Goal: Information Seeking & Learning: Learn about a topic

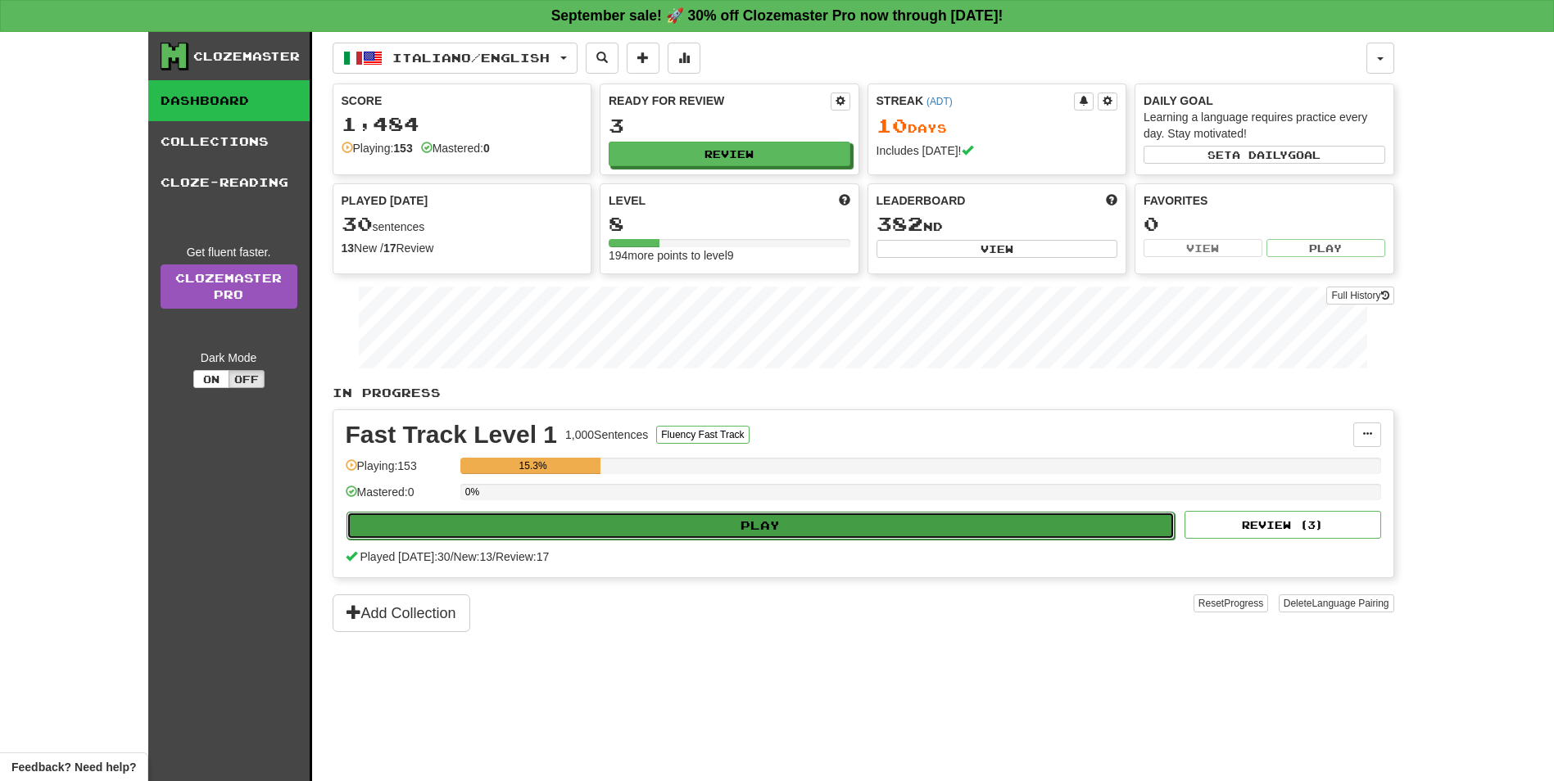
click at [822, 528] on button "Play" at bounding box center [760, 526] width 829 height 28
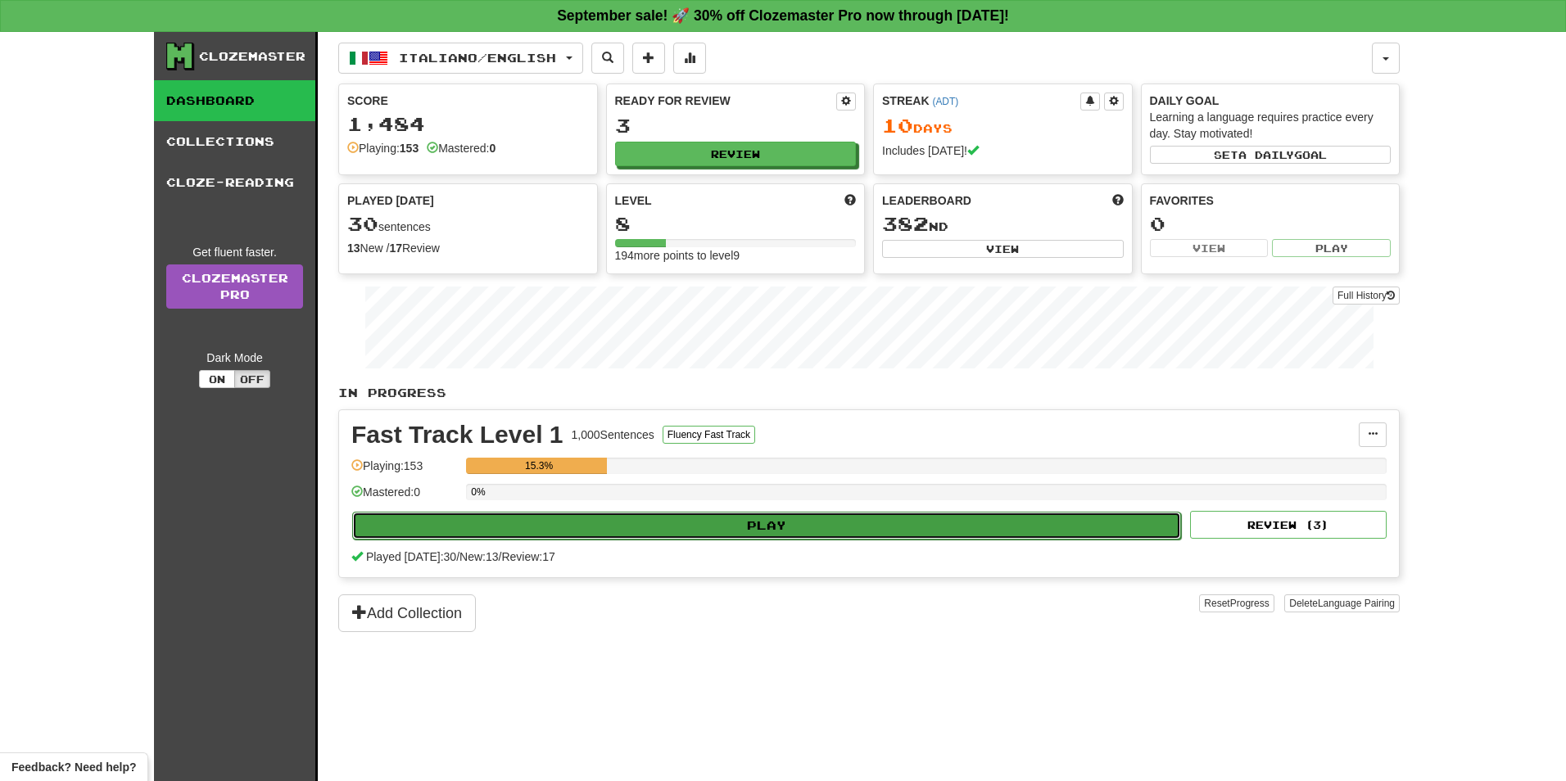
select select "**"
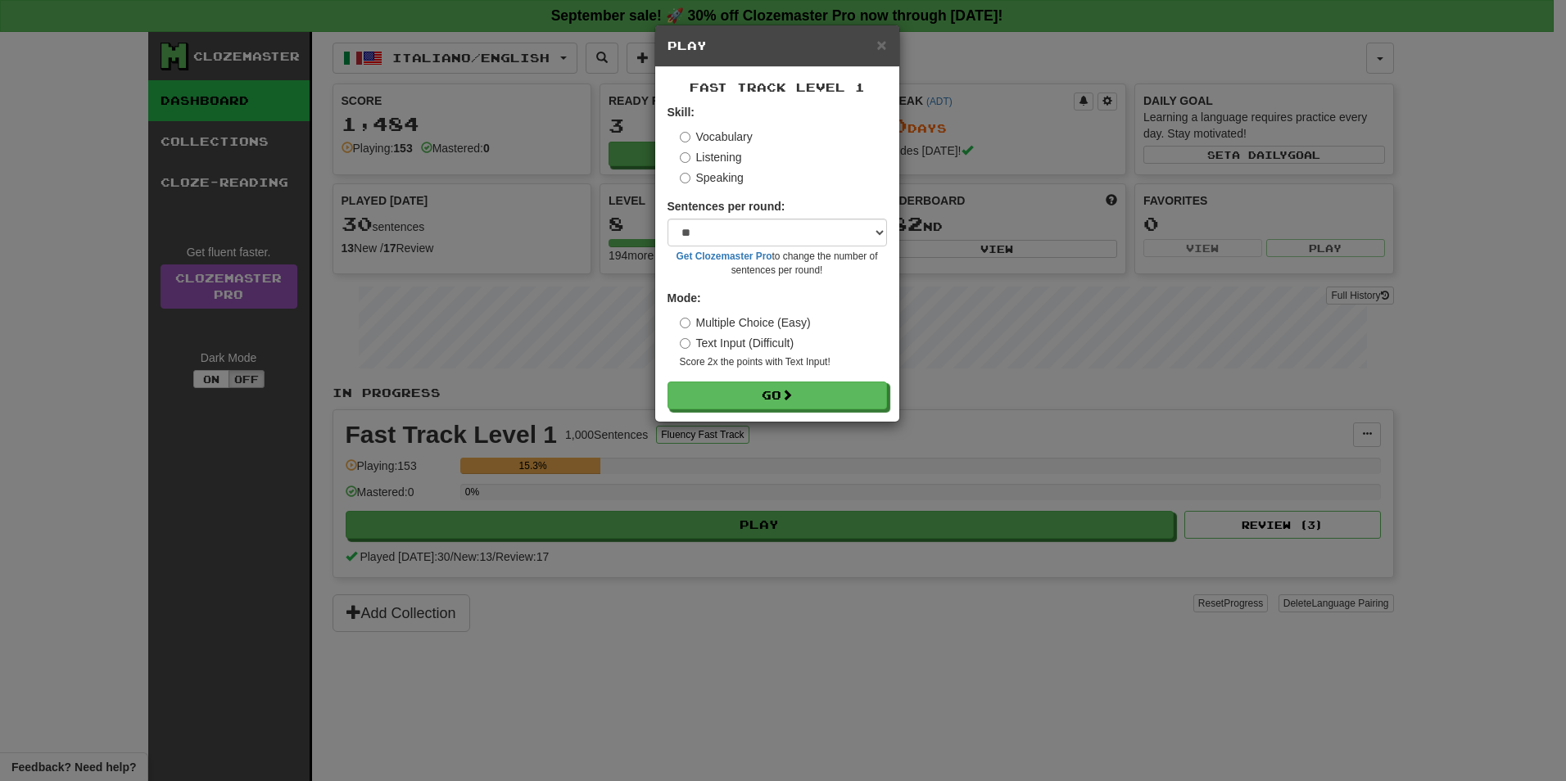
click at [727, 152] on label "Listening" at bounding box center [711, 157] width 62 height 16
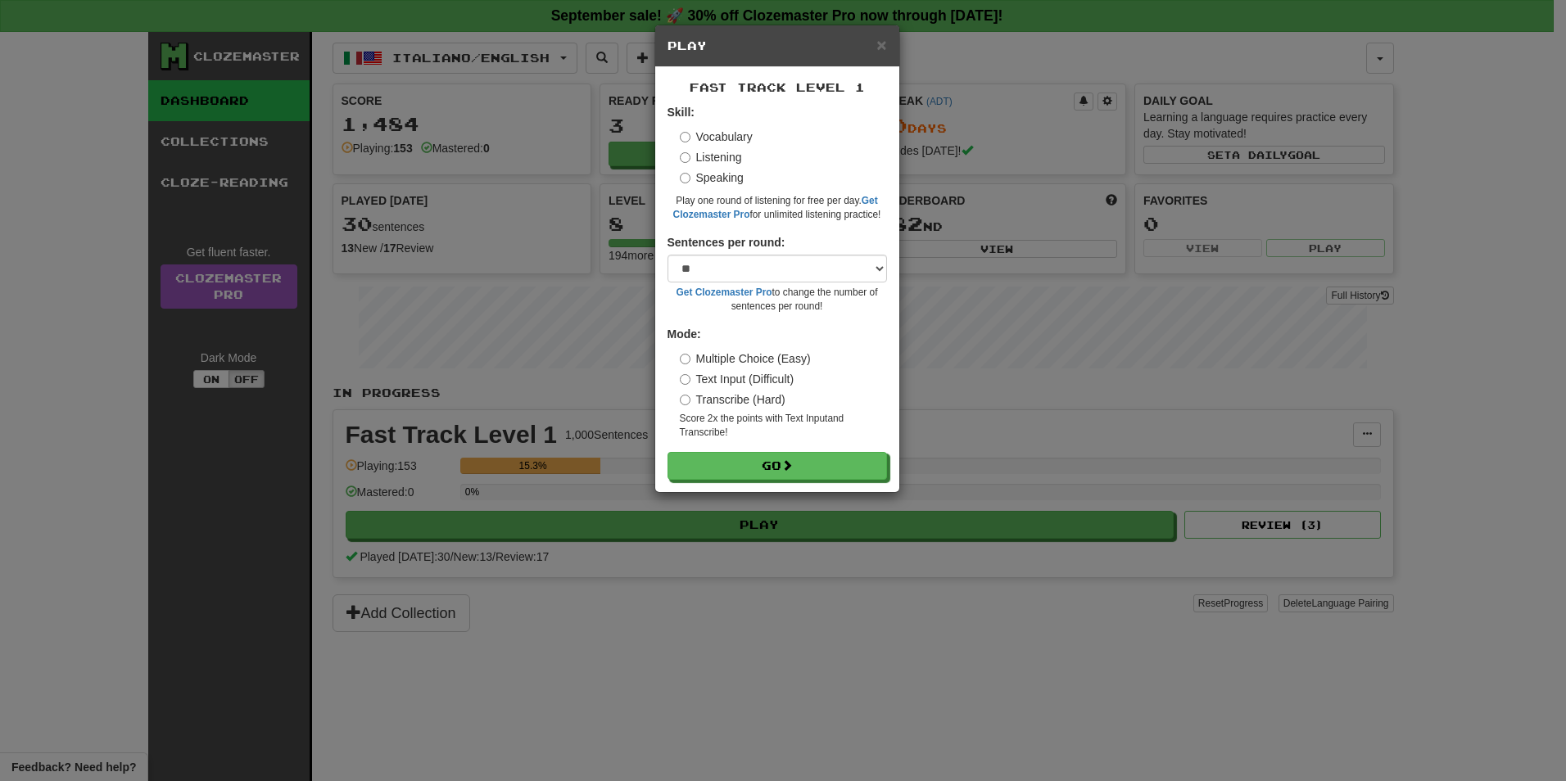
click at [729, 174] on label "Speaking" at bounding box center [712, 178] width 64 height 16
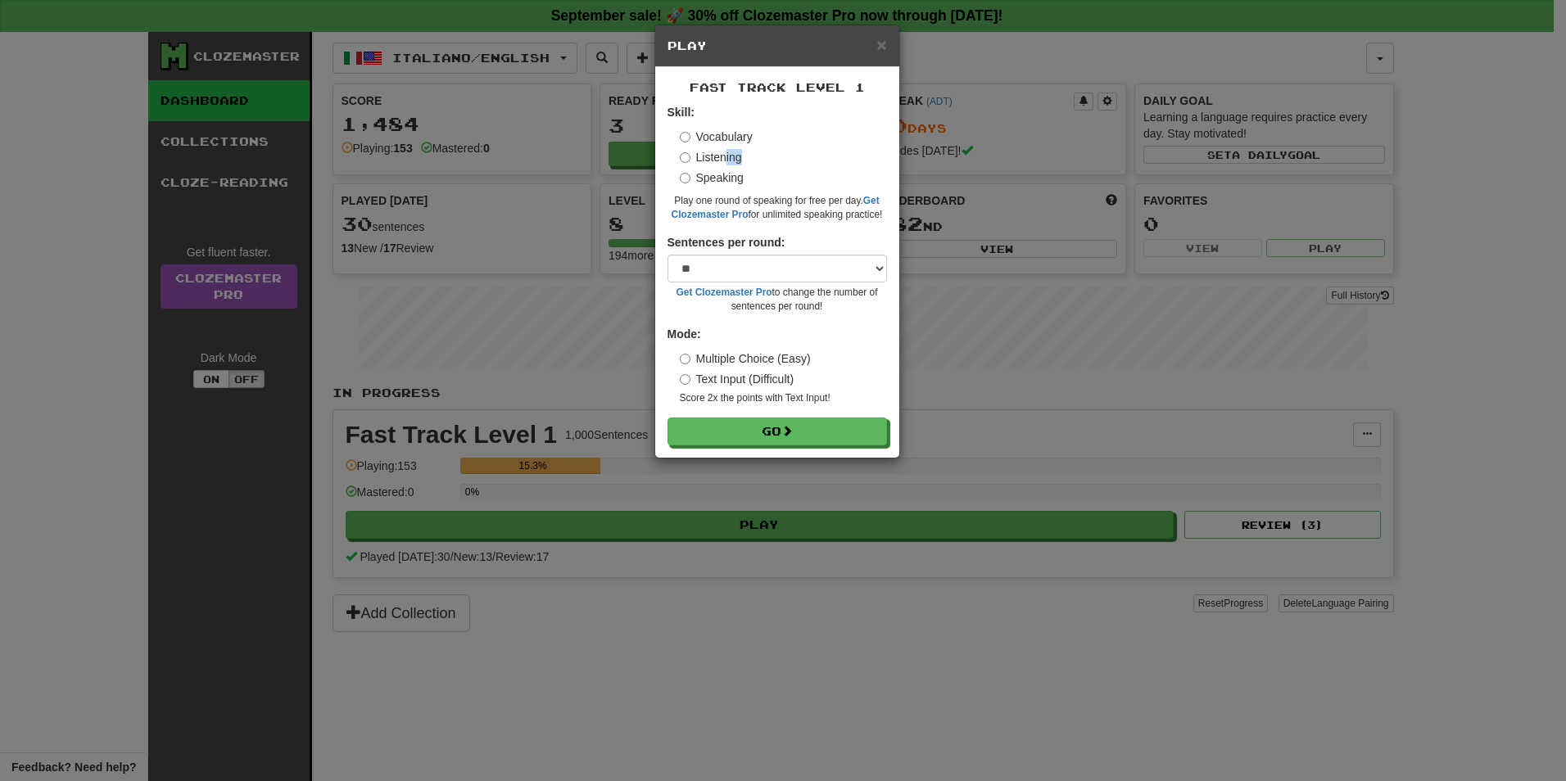
drag, startPoint x: 725, startPoint y: 158, endPoint x: 728, endPoint y: 168, distance: 10.4
click at [728, 168] on div "Vocabulary Listening Speaking" at bounding box center [783, 157] width 207 height 57
drag, startPoint x: 728, startPoint y: 168, endPoint x: 705, endPoint y: 160, distance: 24.4
click at [705, 160] on label "Listening" at bounding box center [711, 157] width 62 height 16
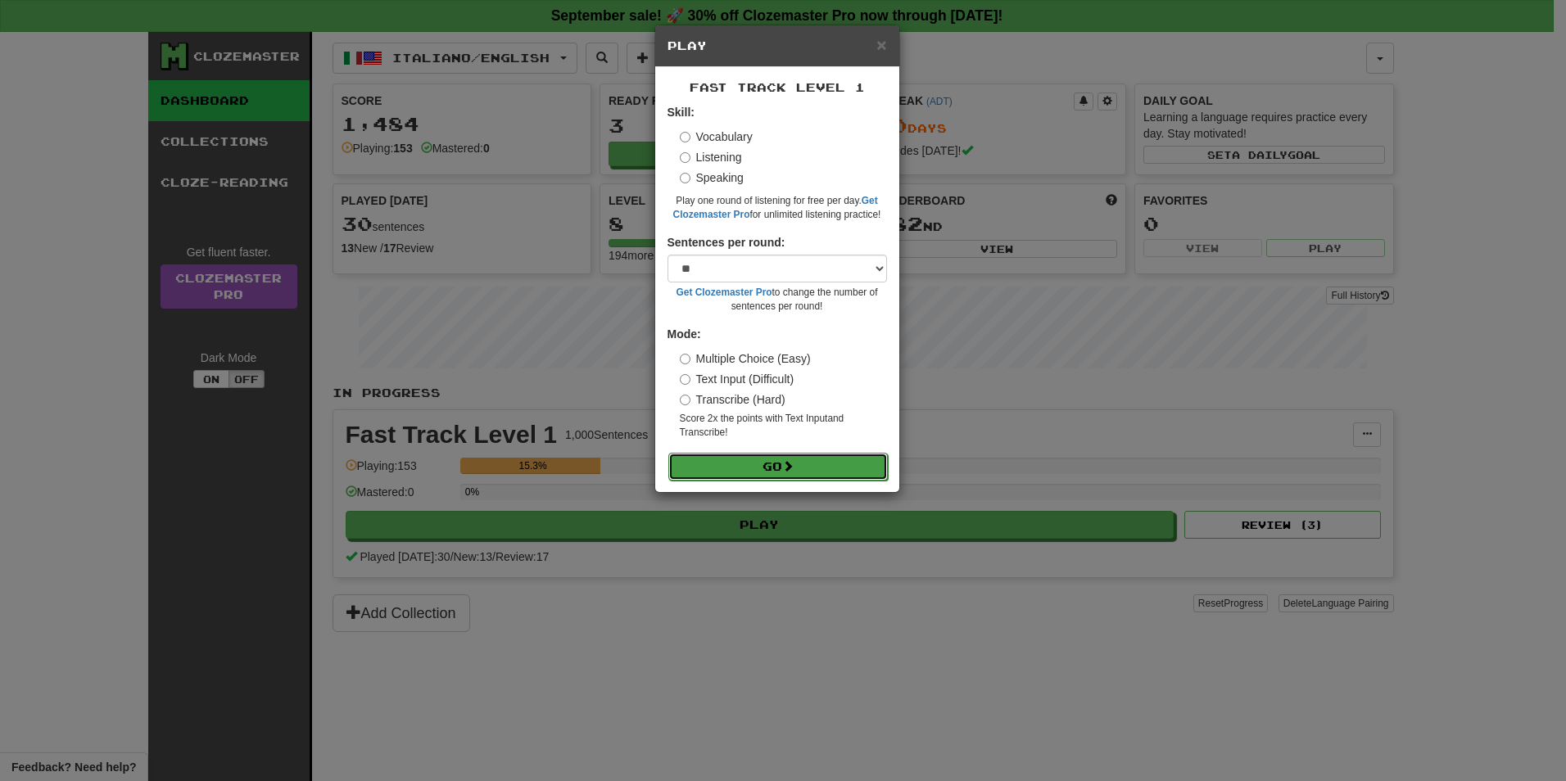
click at [816, 465] on button "Go" at bounding box center [778, 467] width 220 height 28
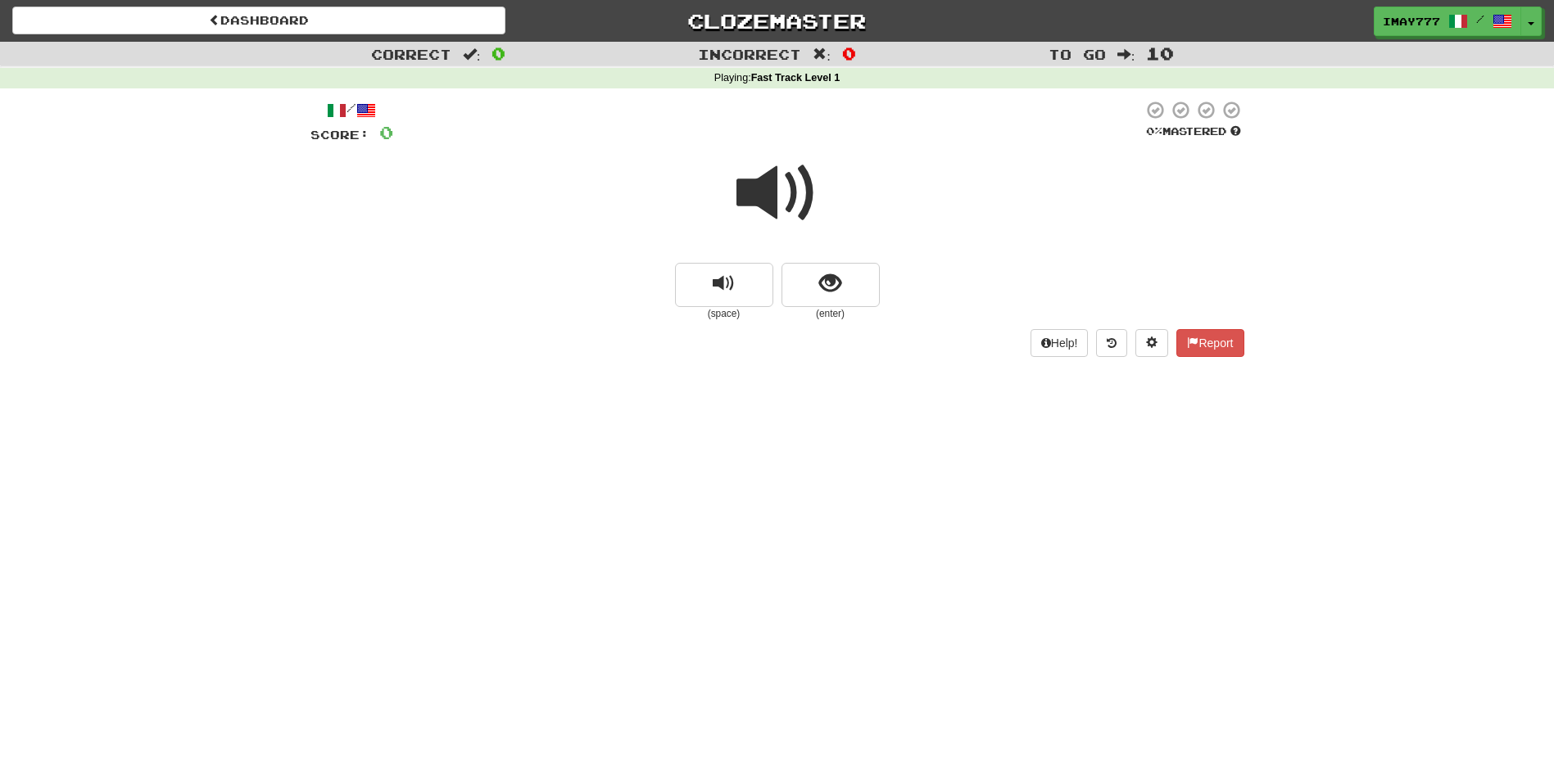
click at [785, 188] on span at bounding box center [777, 193] width 82 height 82
click at [770, 212] on span at bounding box center [777, 193] width 82 height 82
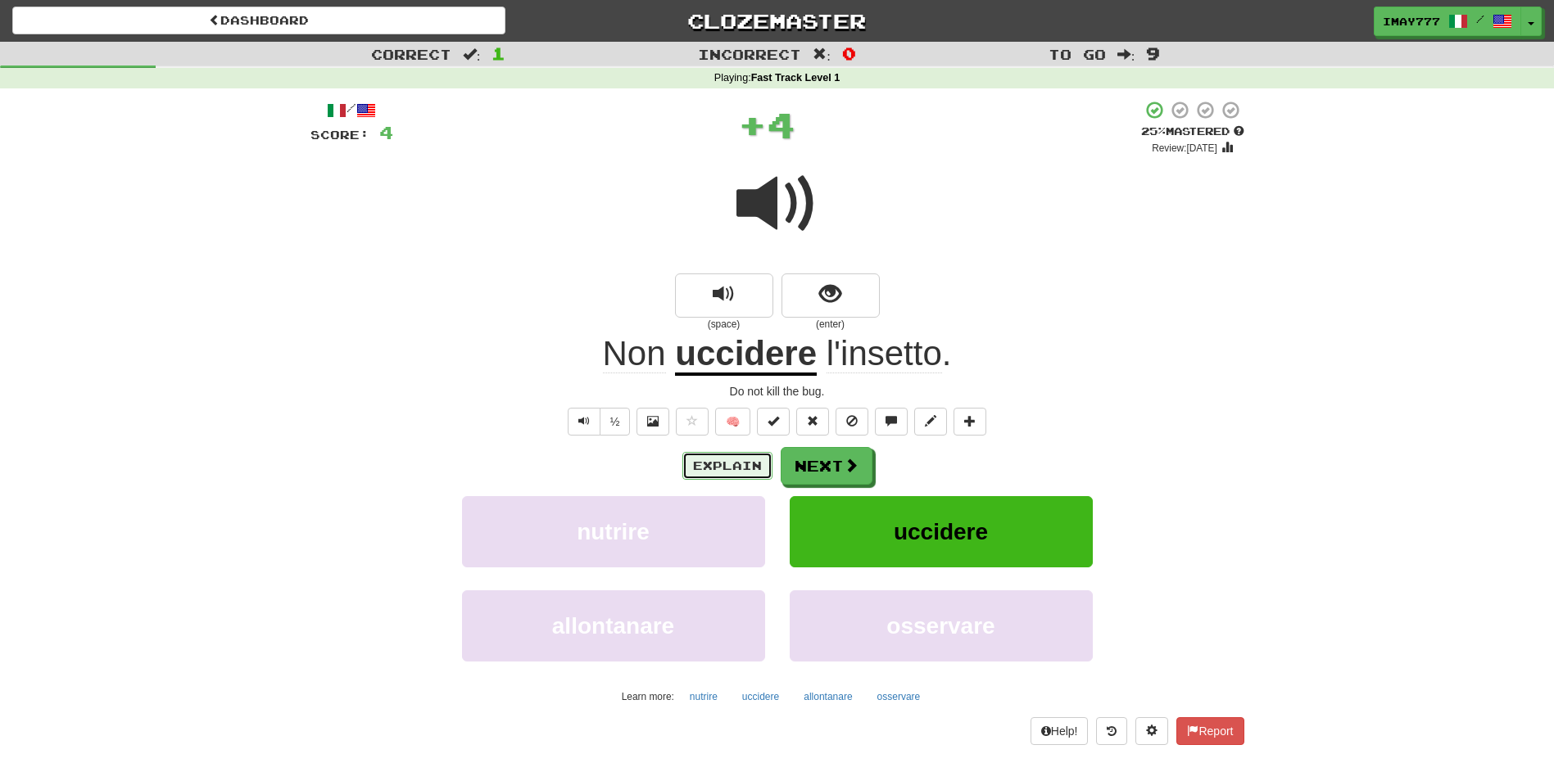
click at [740, 464] on button "Explain" at bounding box center [727, 466] width 90 height 28
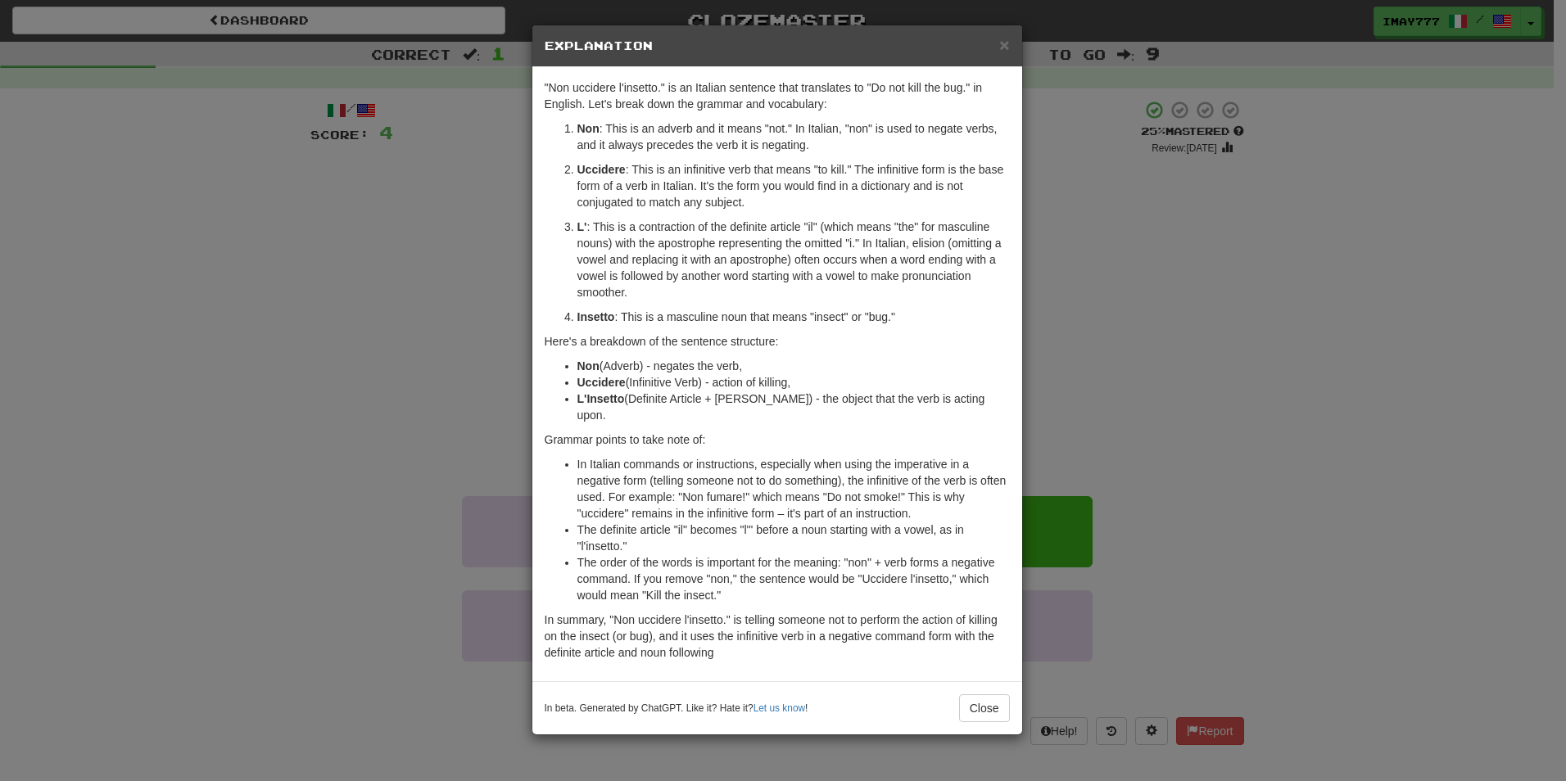
click at [1174, 333] on div "× Explanation "Non uccidere l'insetto." is an Italian sentence that translates …" at bounding box center [783, 390] width 1566 height 781
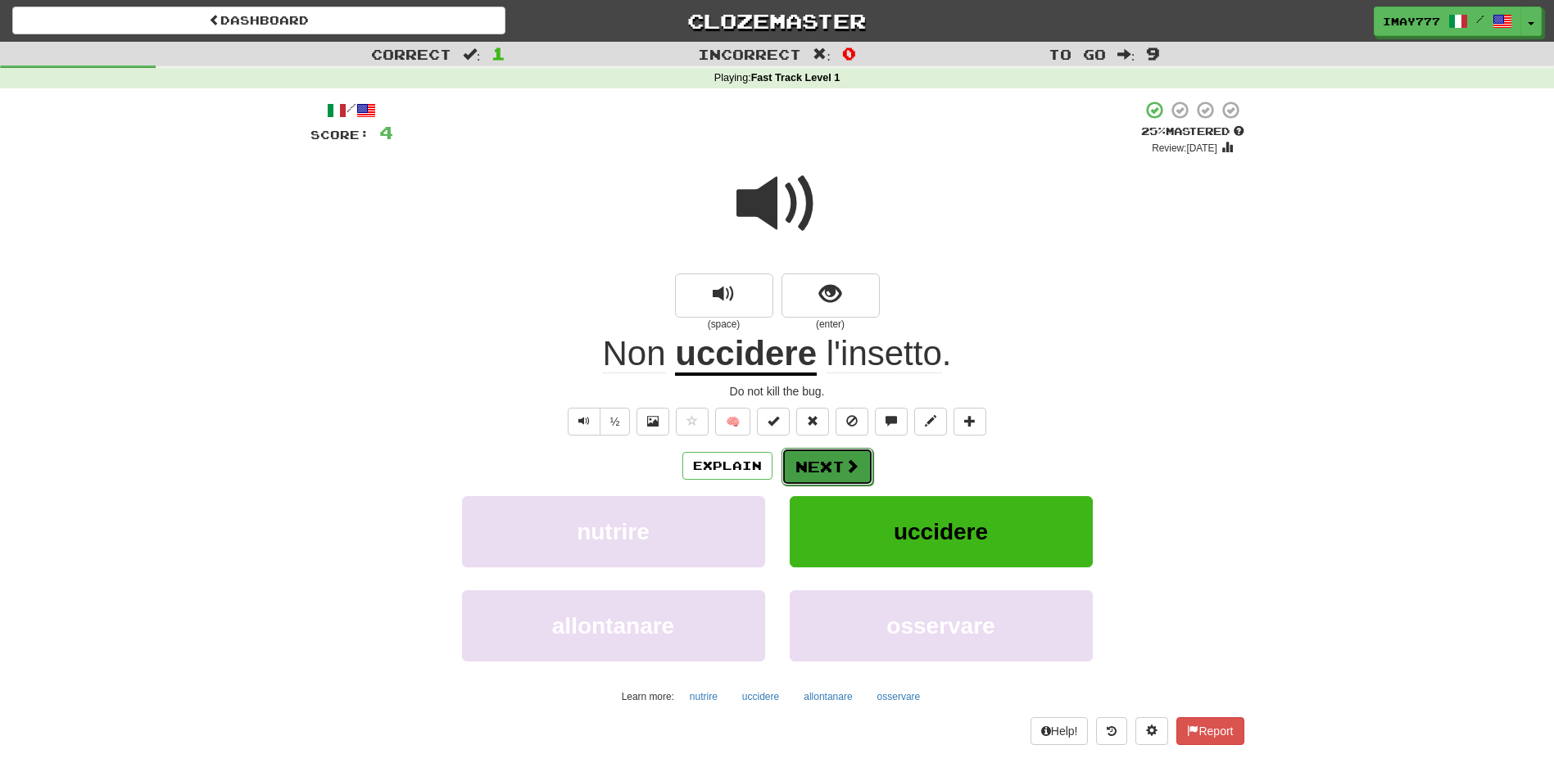
click at [839, 475] on button "Next" at bounding box center [827, 467] width 92 height 38
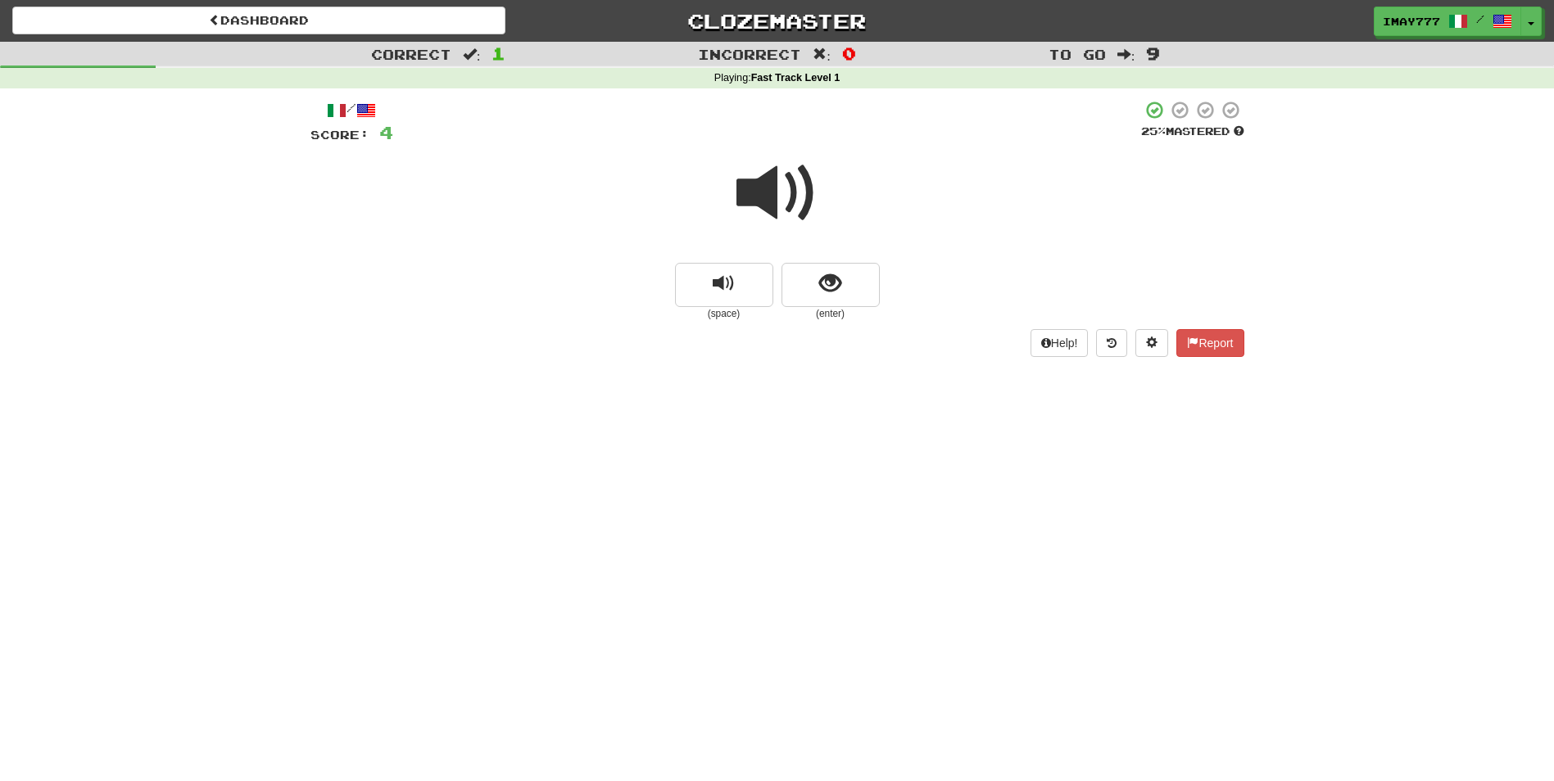
click at [776, 201] on span at bounding box center [777, 193] width 82 height 82
click at [780, 192] on span at bounding box center [777, 193] width 82 height 82
click at [851, 291] on button "show sentence" at bounding box center [830, 285] width 98 height 44
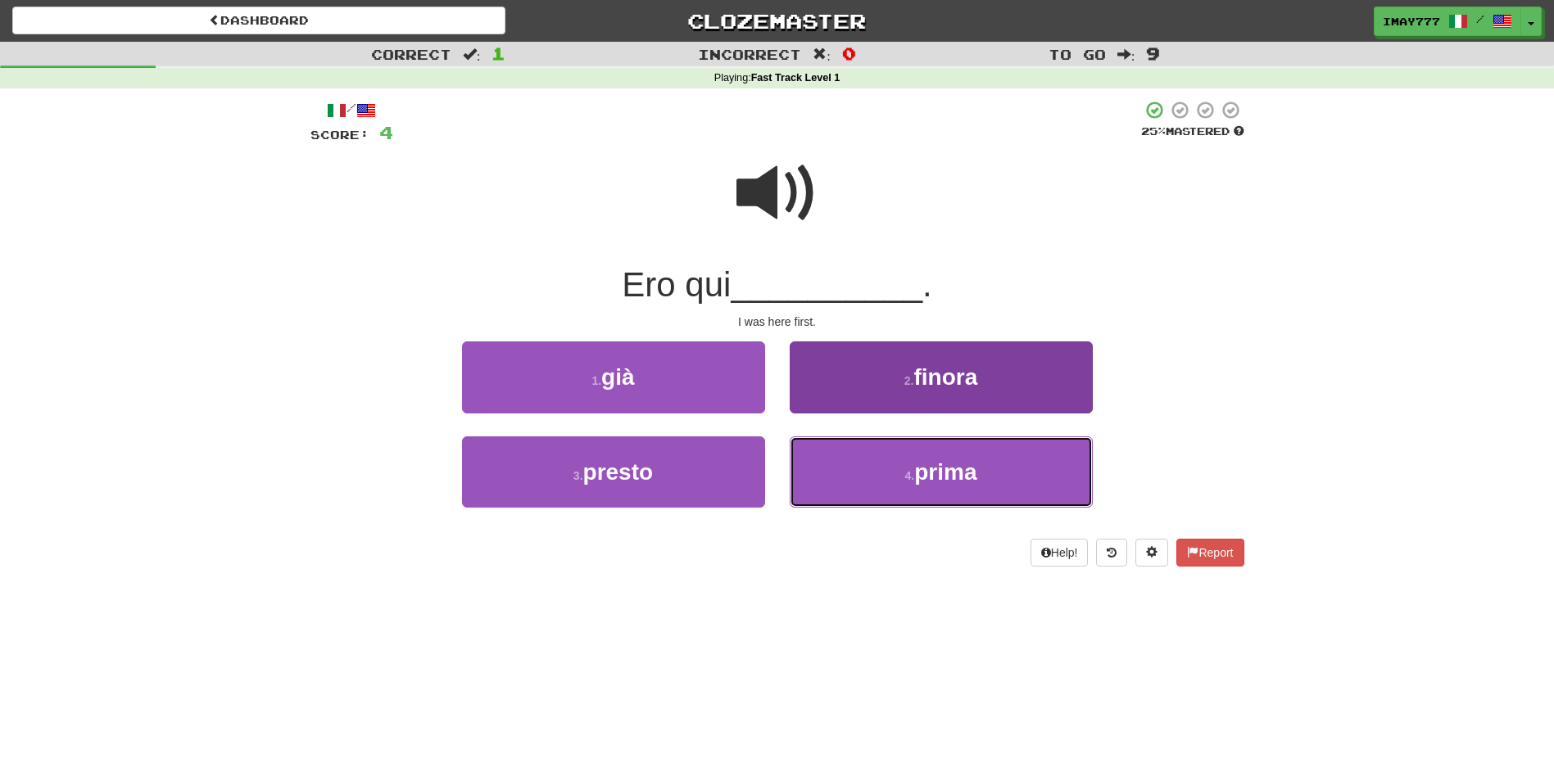
click at [916, 476] on button "4 . prima" at bounding box center [941, 472] width 303 height 71
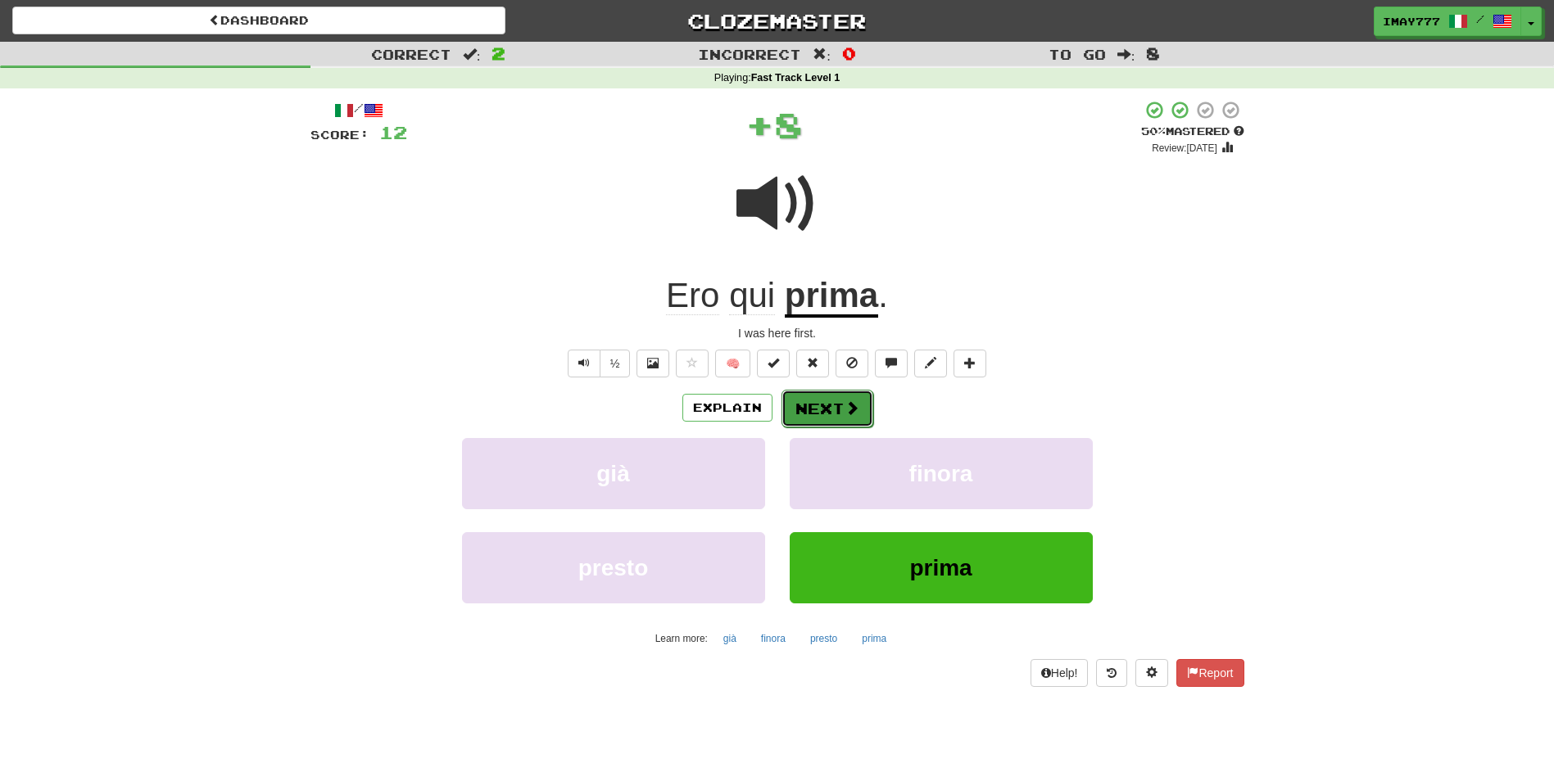
click at [834, 414] on button "Next" at bounding box center [827, 409] width 92 height 38
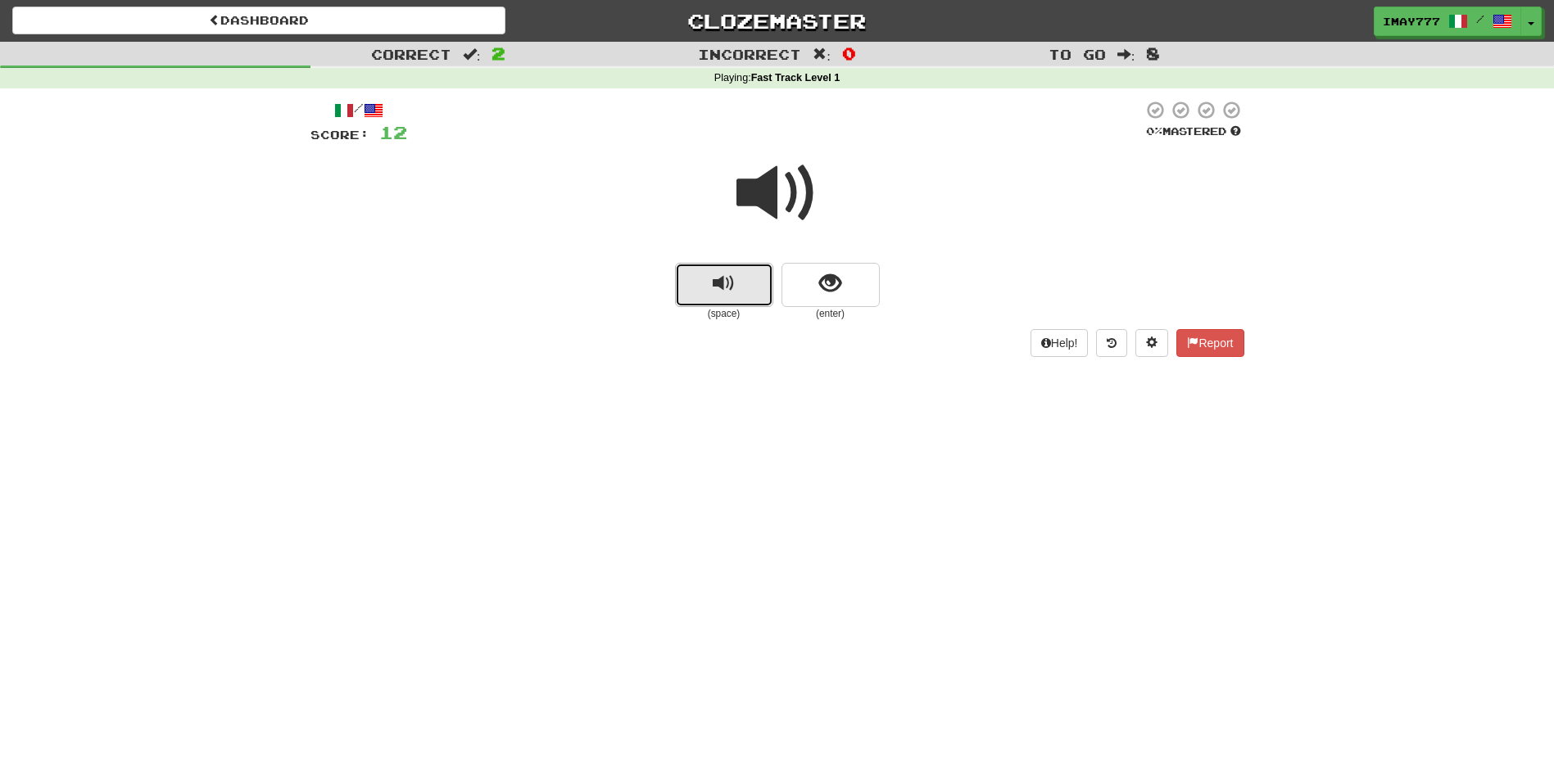
click at [682, 279] on button "replay audio" at bounding box center [724, 285] width 98 height 44
click at [839, 289] on span "show sentence" at bounding box center [830, 284] width 22 height 22
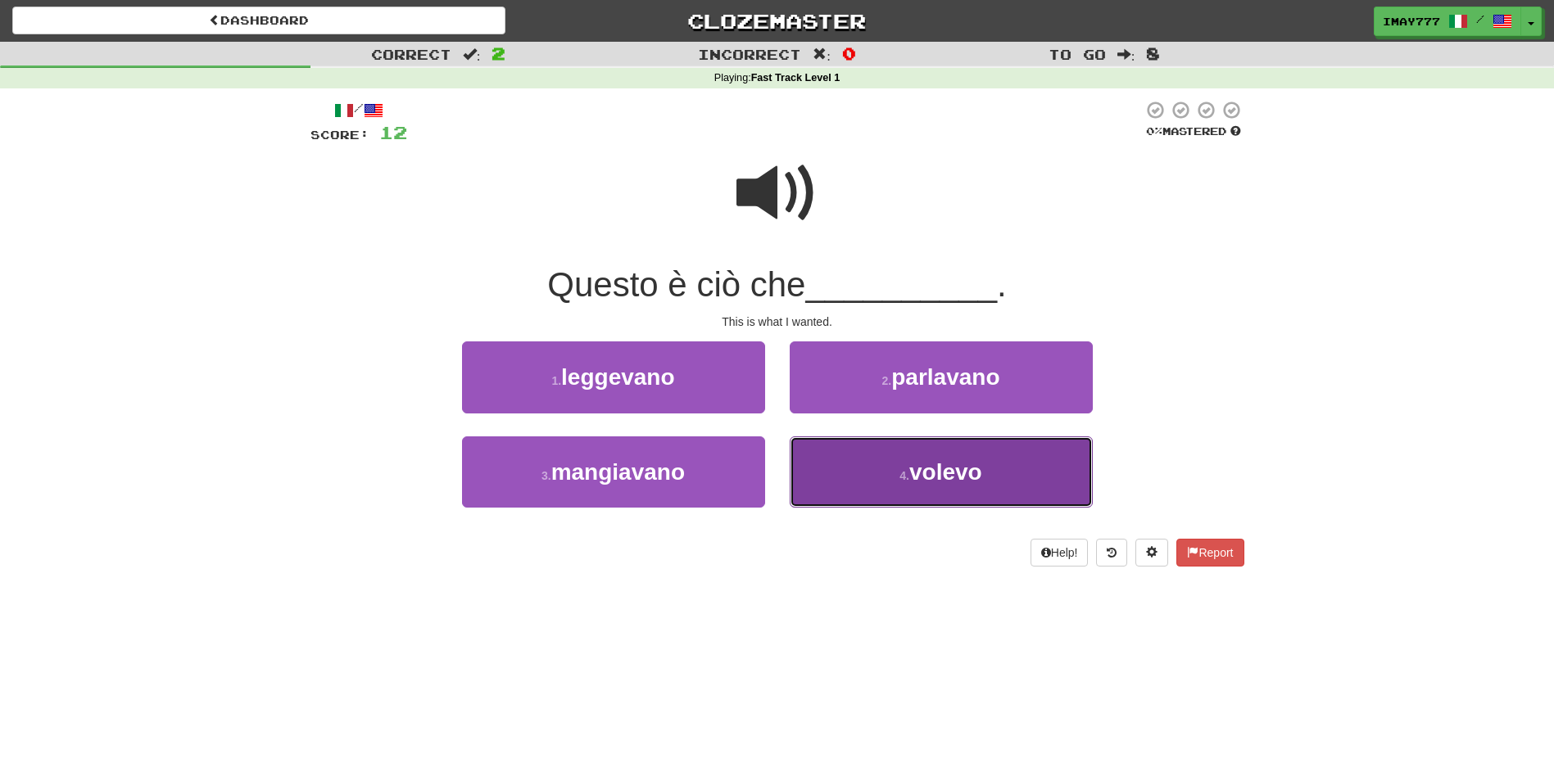
click at [848, 452] on button "4 . volevo" at bounding box center [941, 472] width 303 height 71
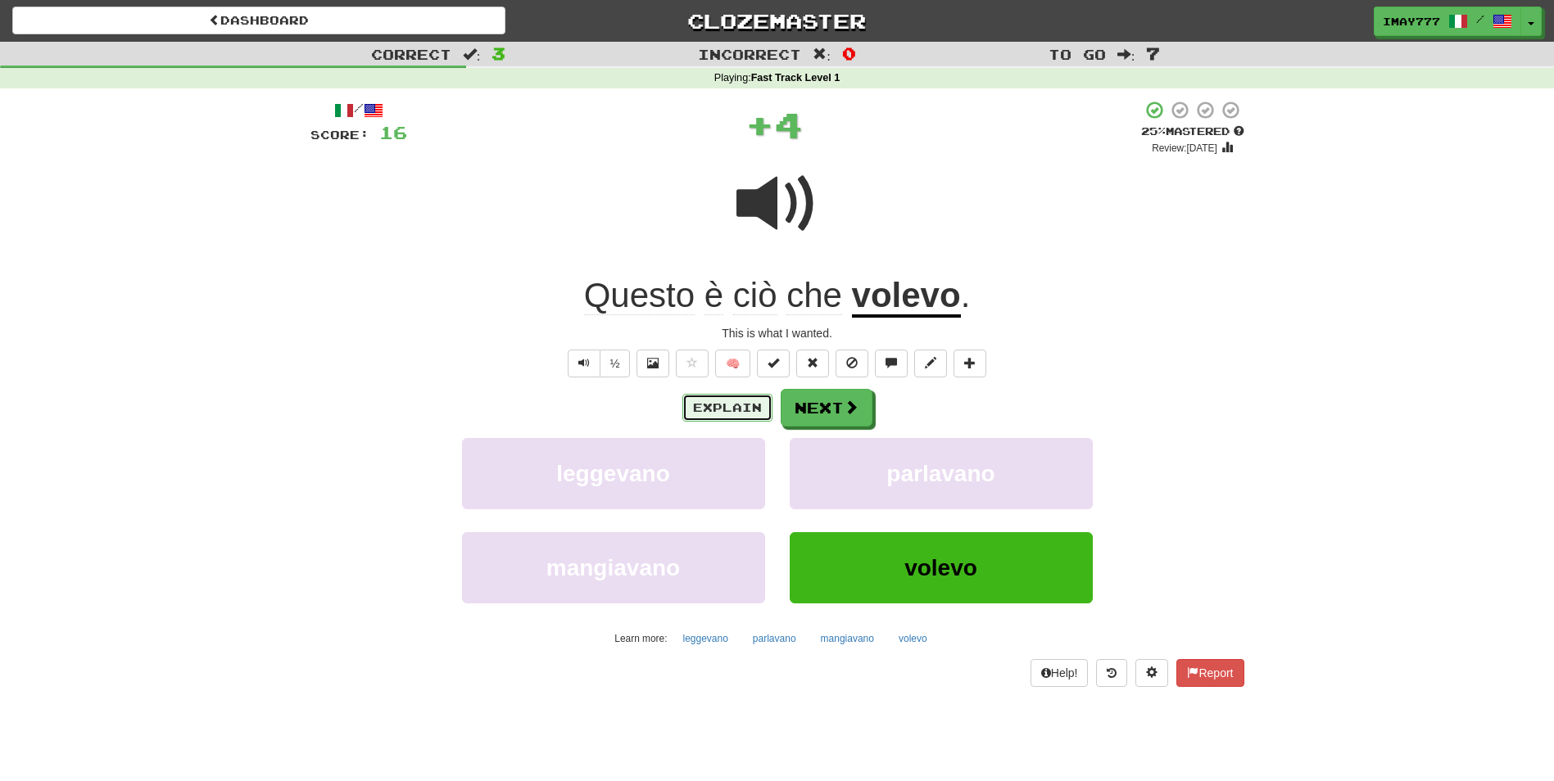
click at [721, 411] on button "Explain" at bounding box center [727, 408] width 90 height 28
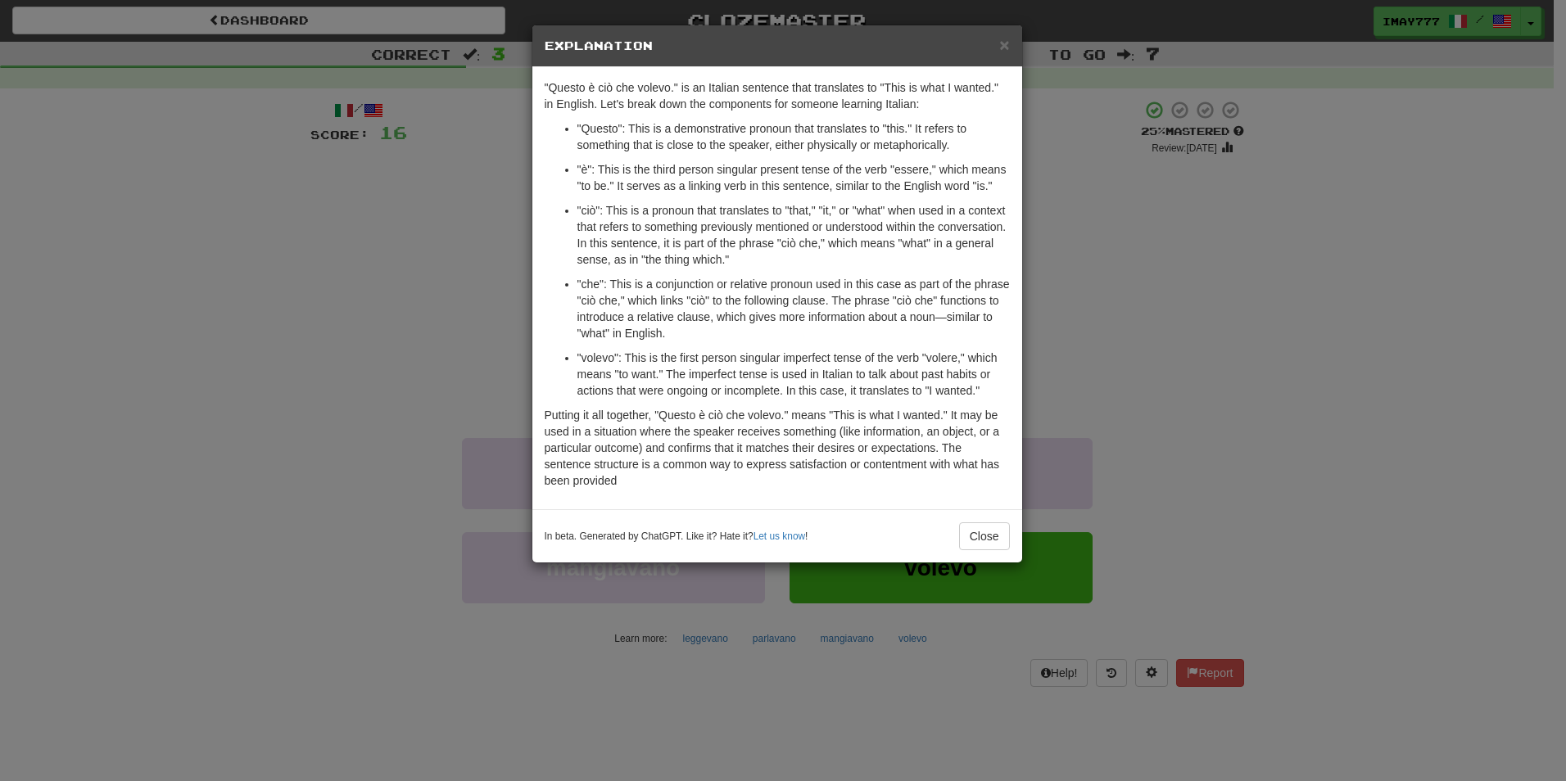
click at [1128, 316] on div "× Explanation "Questo è ciò che volevo." is an Italian sentence that translates…" at bounding box center [783, 390] width 1566 height 781
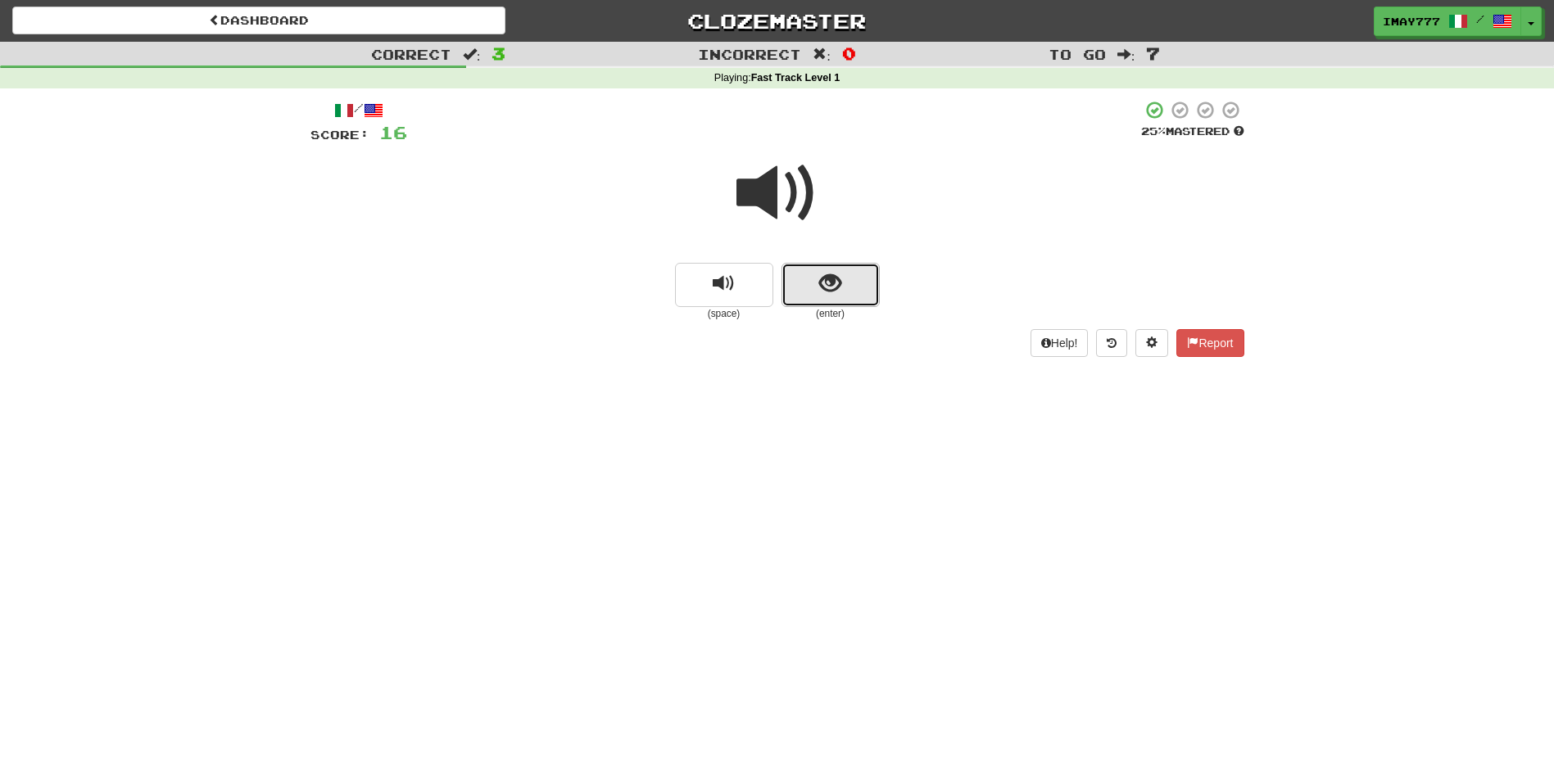
click at [850, 283] on button "show sentence" at bounding box center [830, 285] width 98 height 44
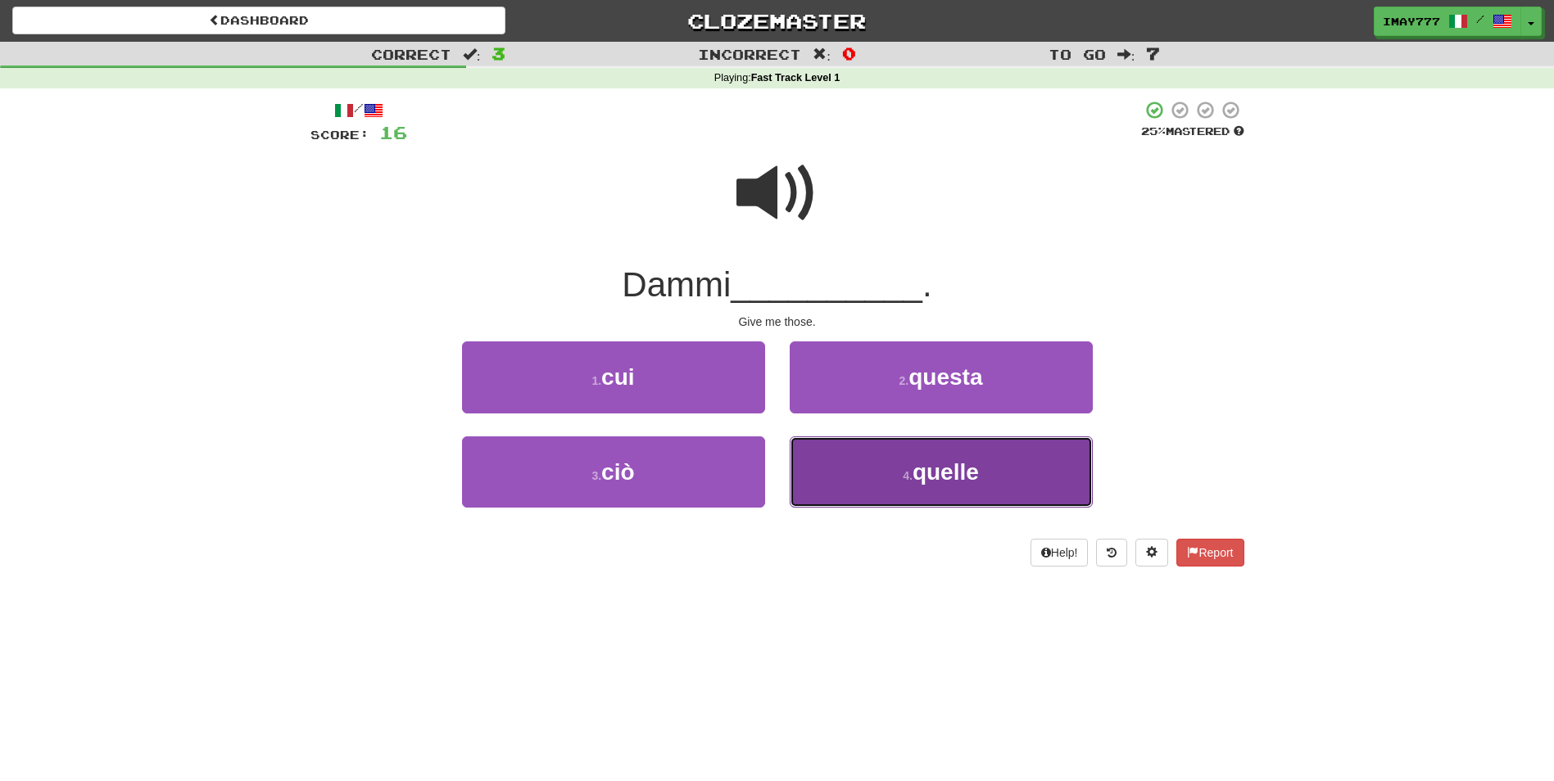
click at [916, 471] on span "quelle" at bounding box center [945, 471] width 66 height 25
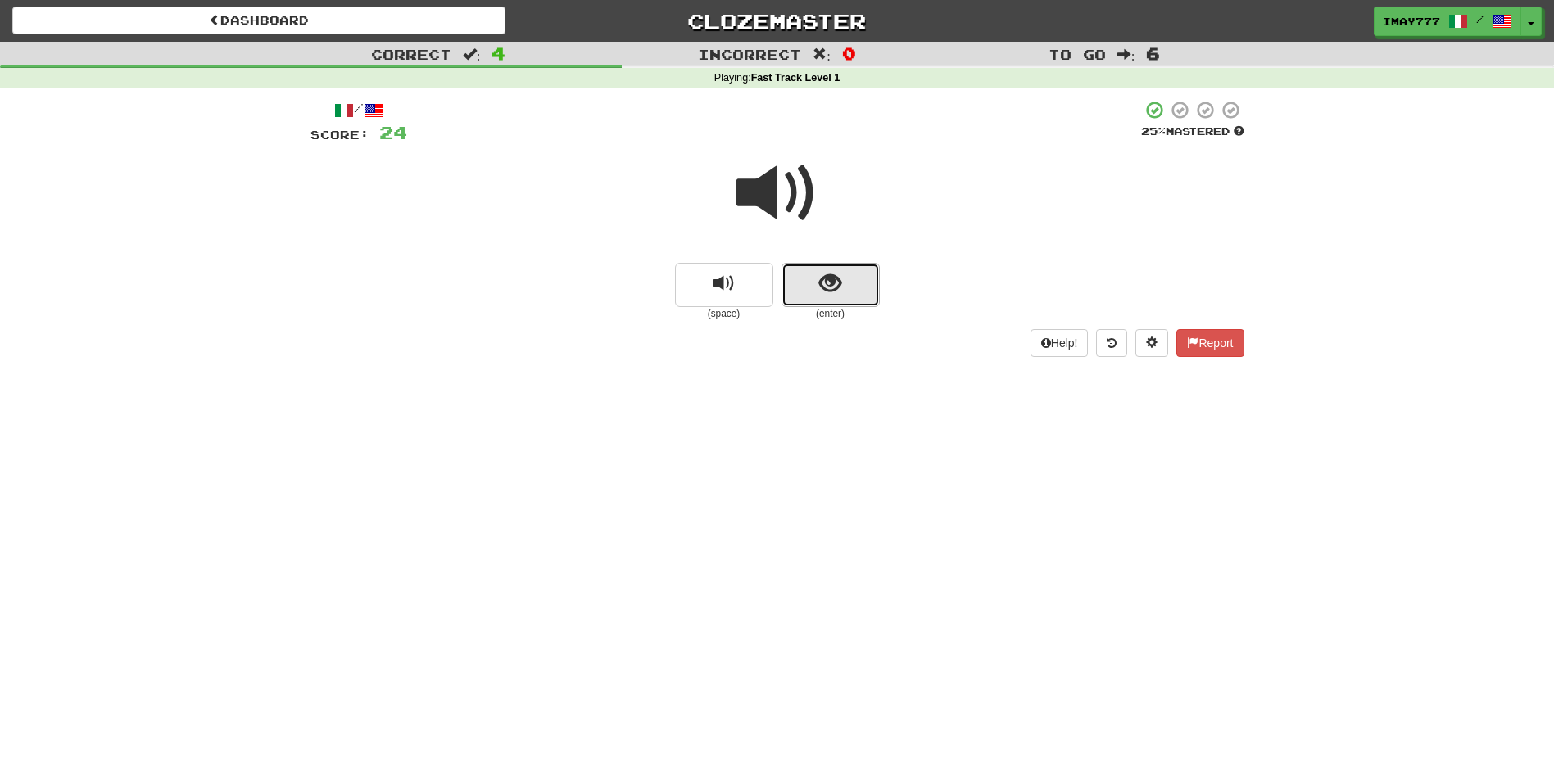
click at [842, 280] on button "show sentence" at bounding box center [830, 285] width 98 height 44
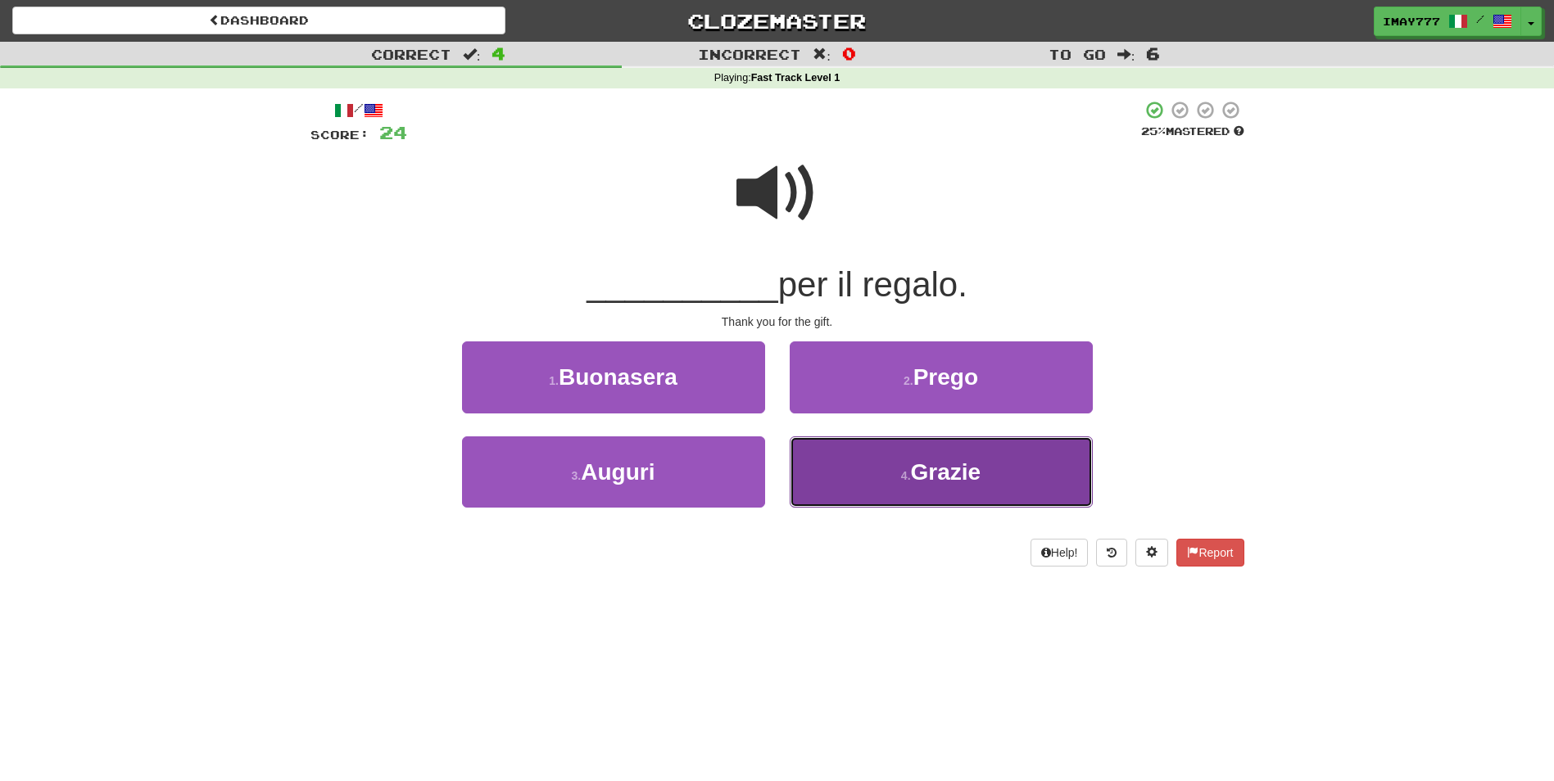
click at [902, 473] on small "4 ." at bounding box center [906, 475] width 10 height 13
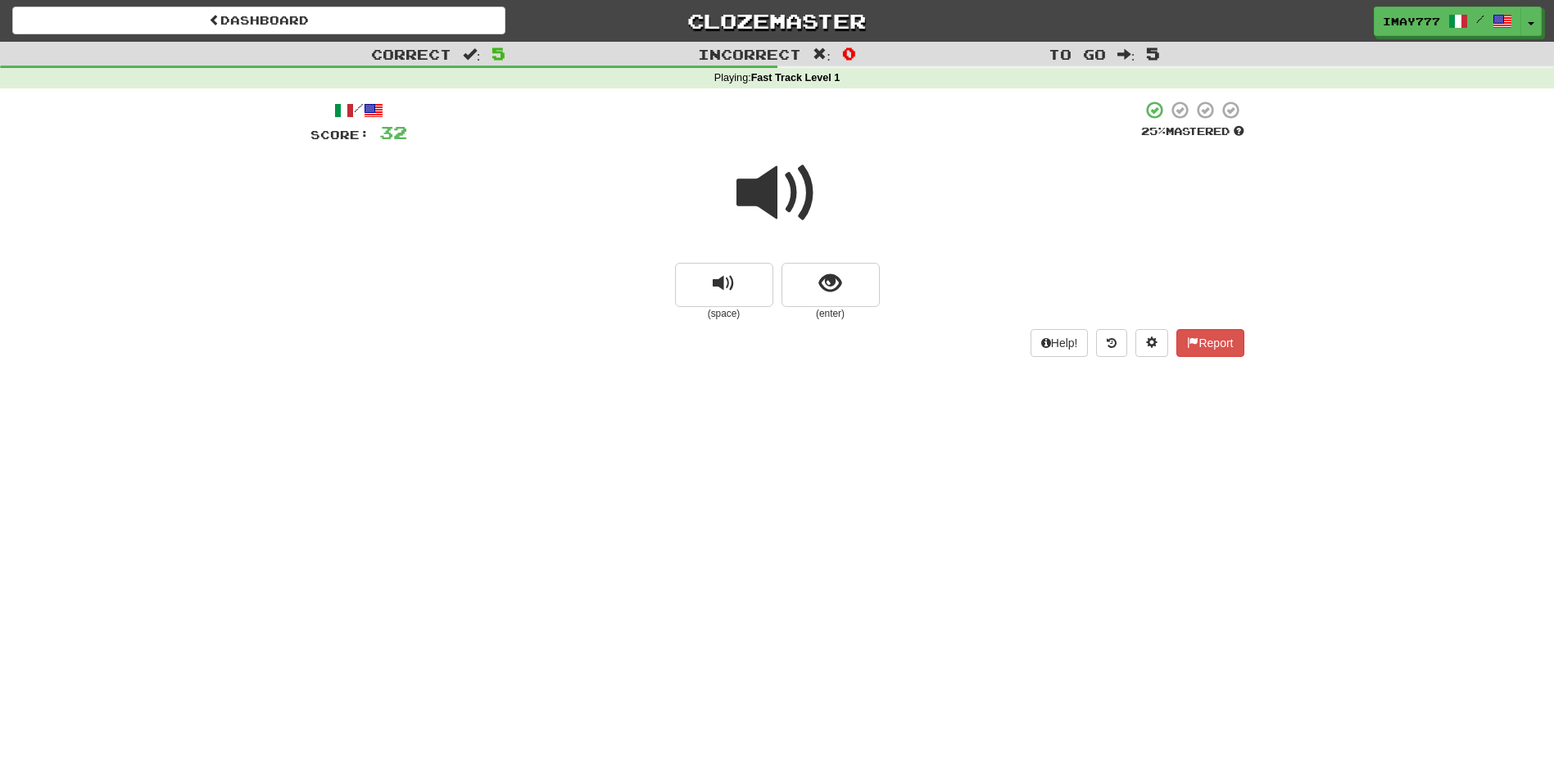
click at [791, 185] on span at bounding box center [777, 193] width 82 height 82
click at [821, 291] on span "show sentence" at bounding box center [830, 284] width 22 height 22
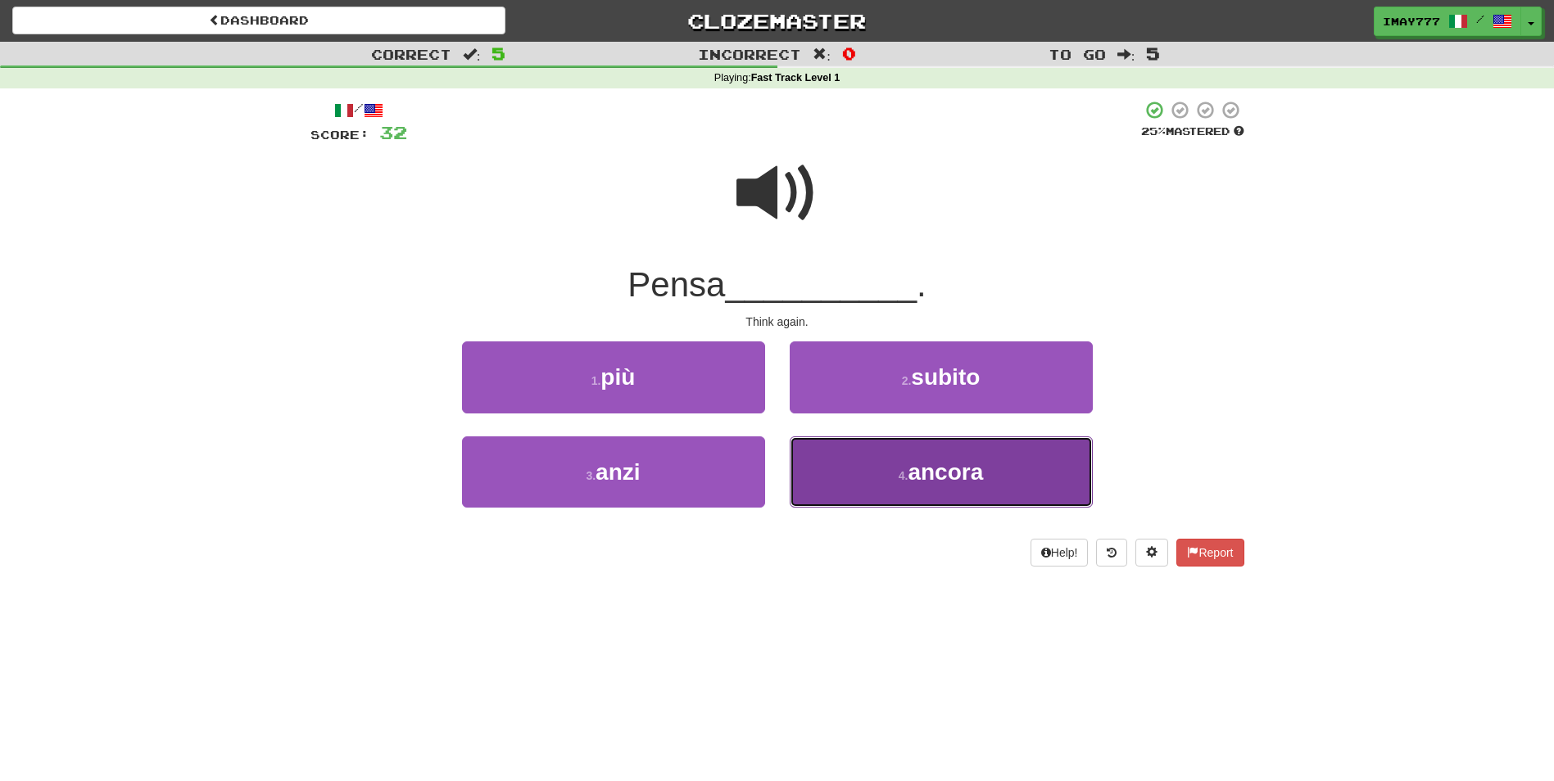
click at [963, 491] on button "4 . ancora" at bounding box center [941, 472] width 303 height 71
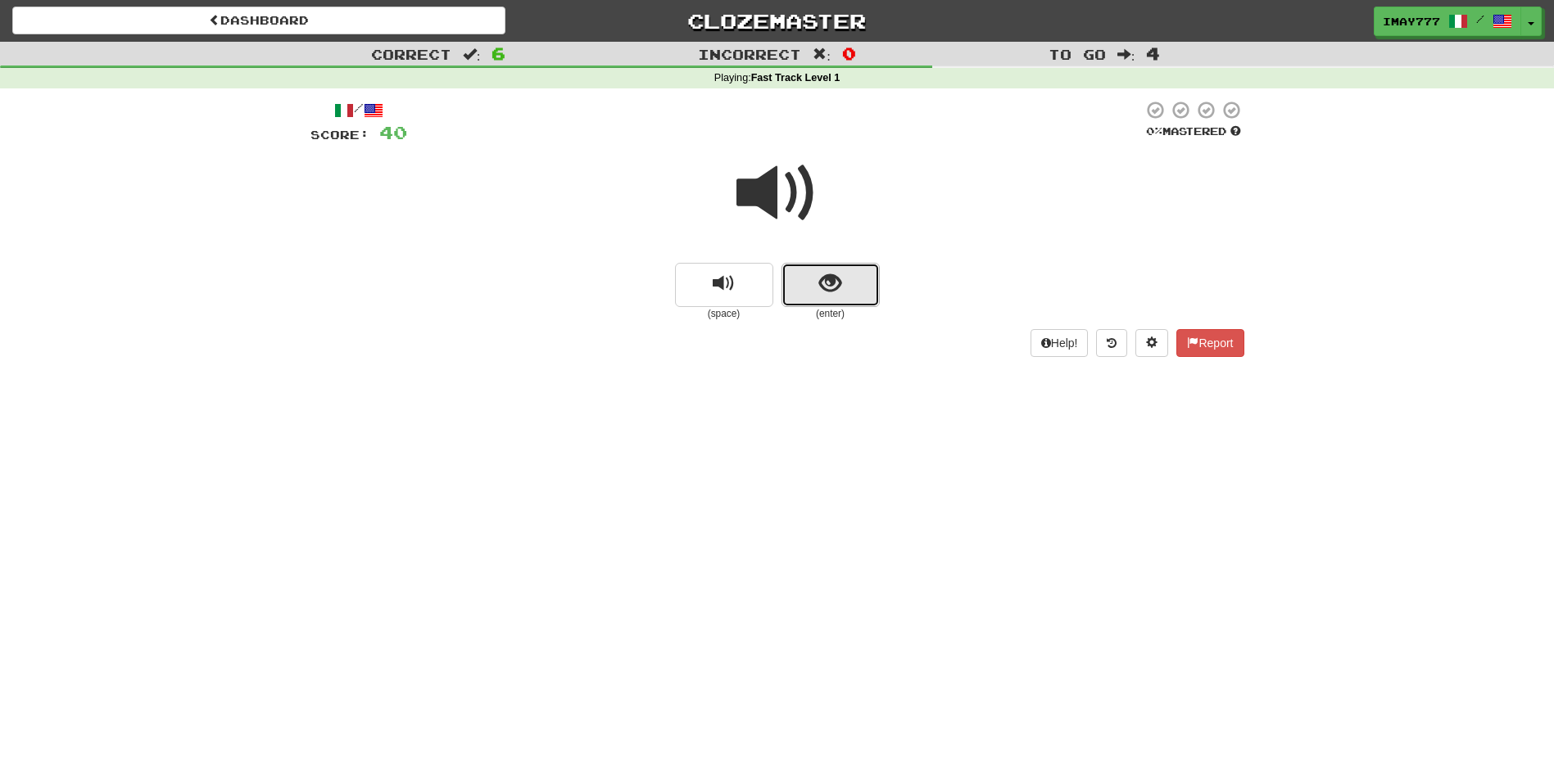
click at [840, 278] on span "show sentence" at bounding box center [830, 284] width 22 height 22
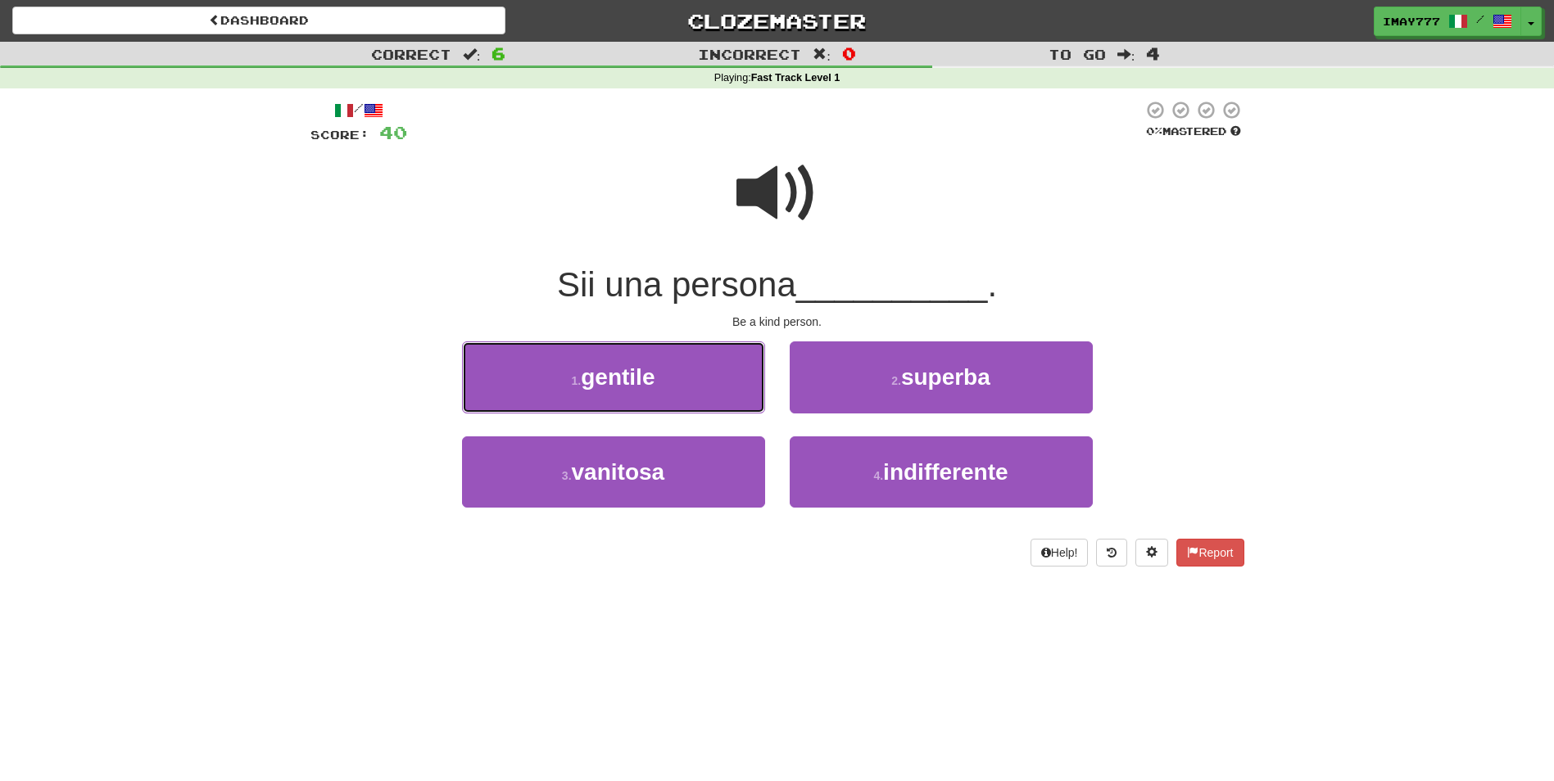
click at [654, 383] on span "gentile" at bounding box center [618, 376] width 74 height 25
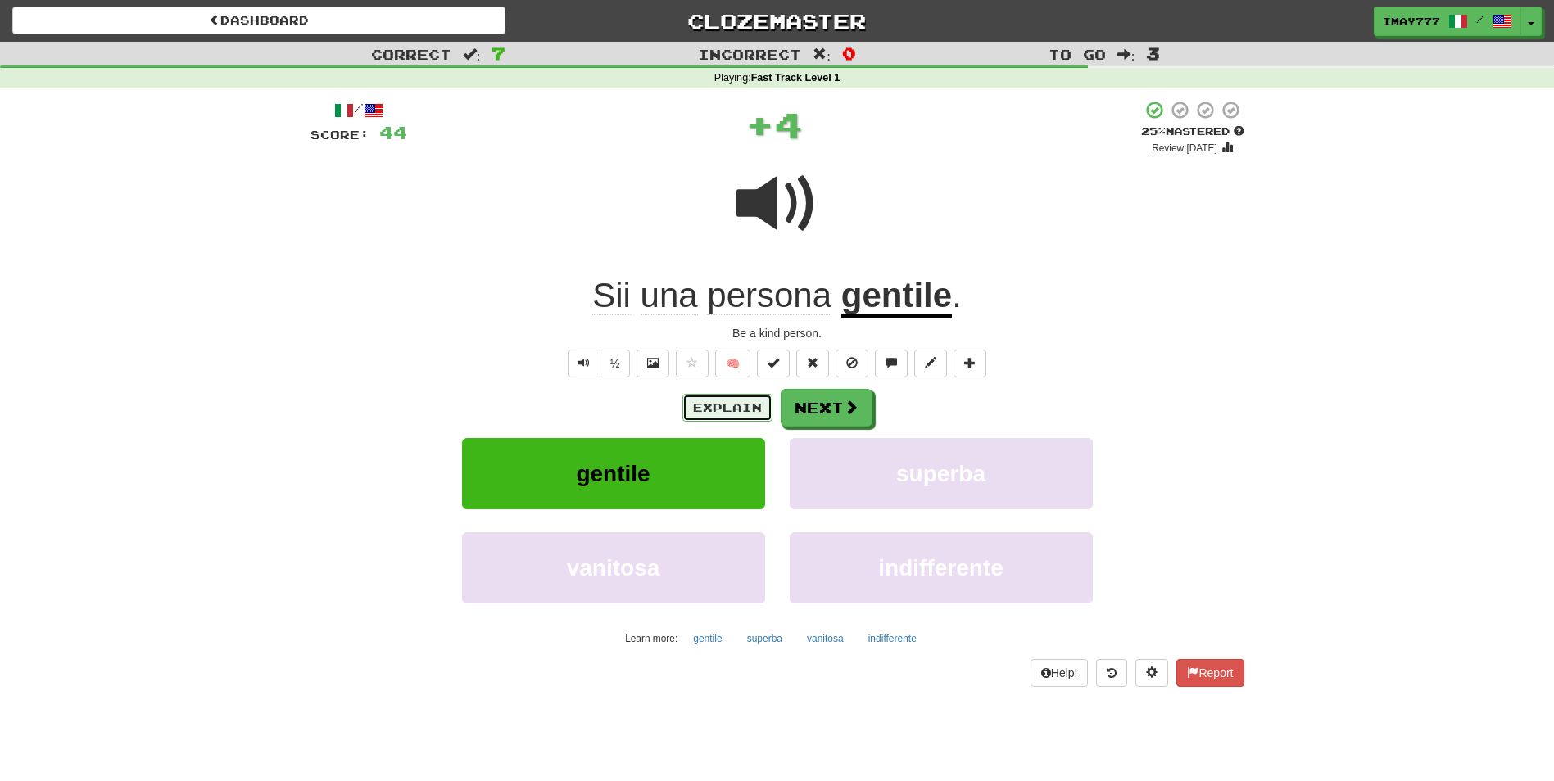
click at [724, 406] on button "Explain" at bounding box center [727, 408] width 90 height 28
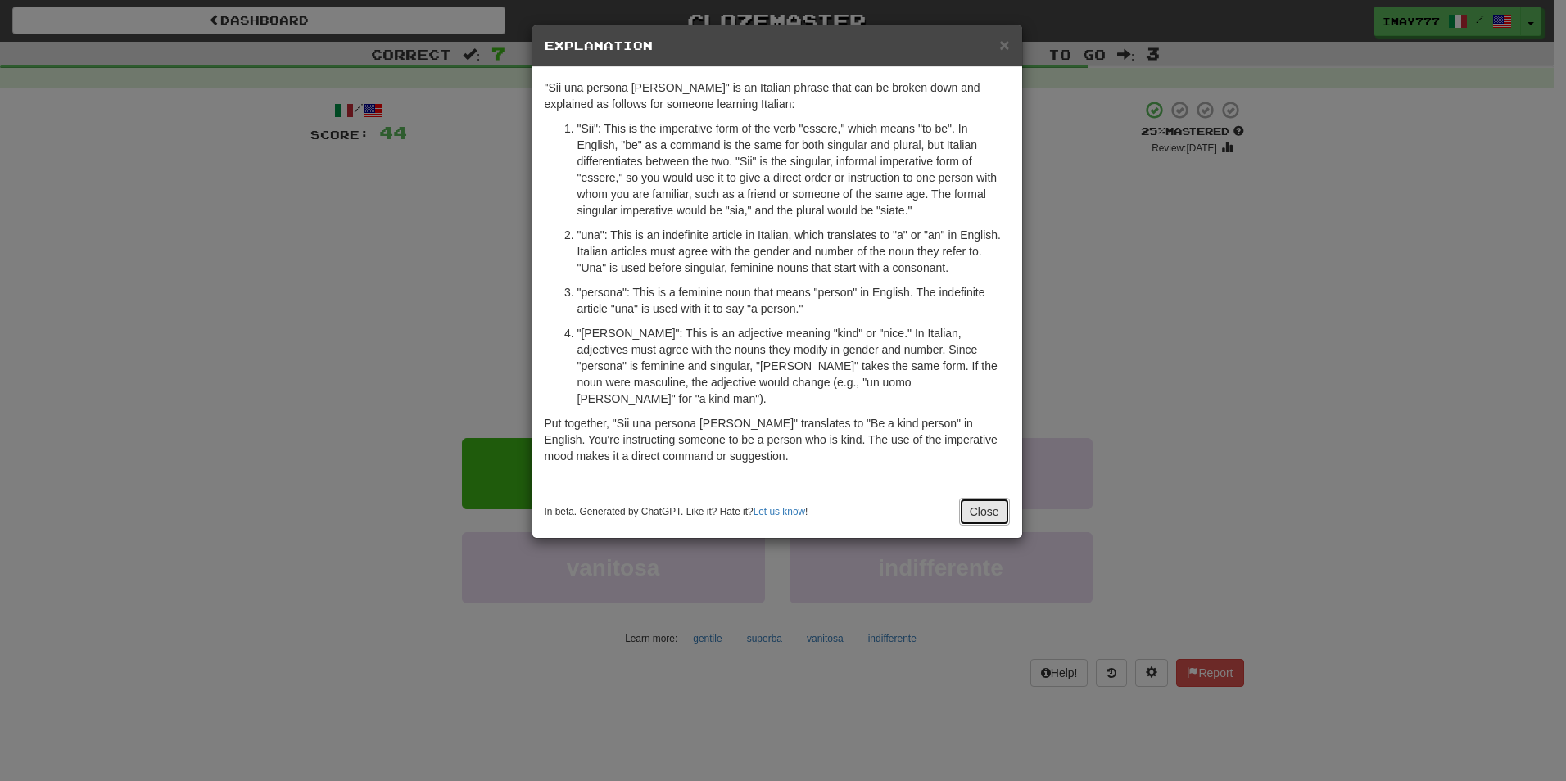
click at [998, 498] on button "Close" at bounding box center [984, 512] width 51 height 28
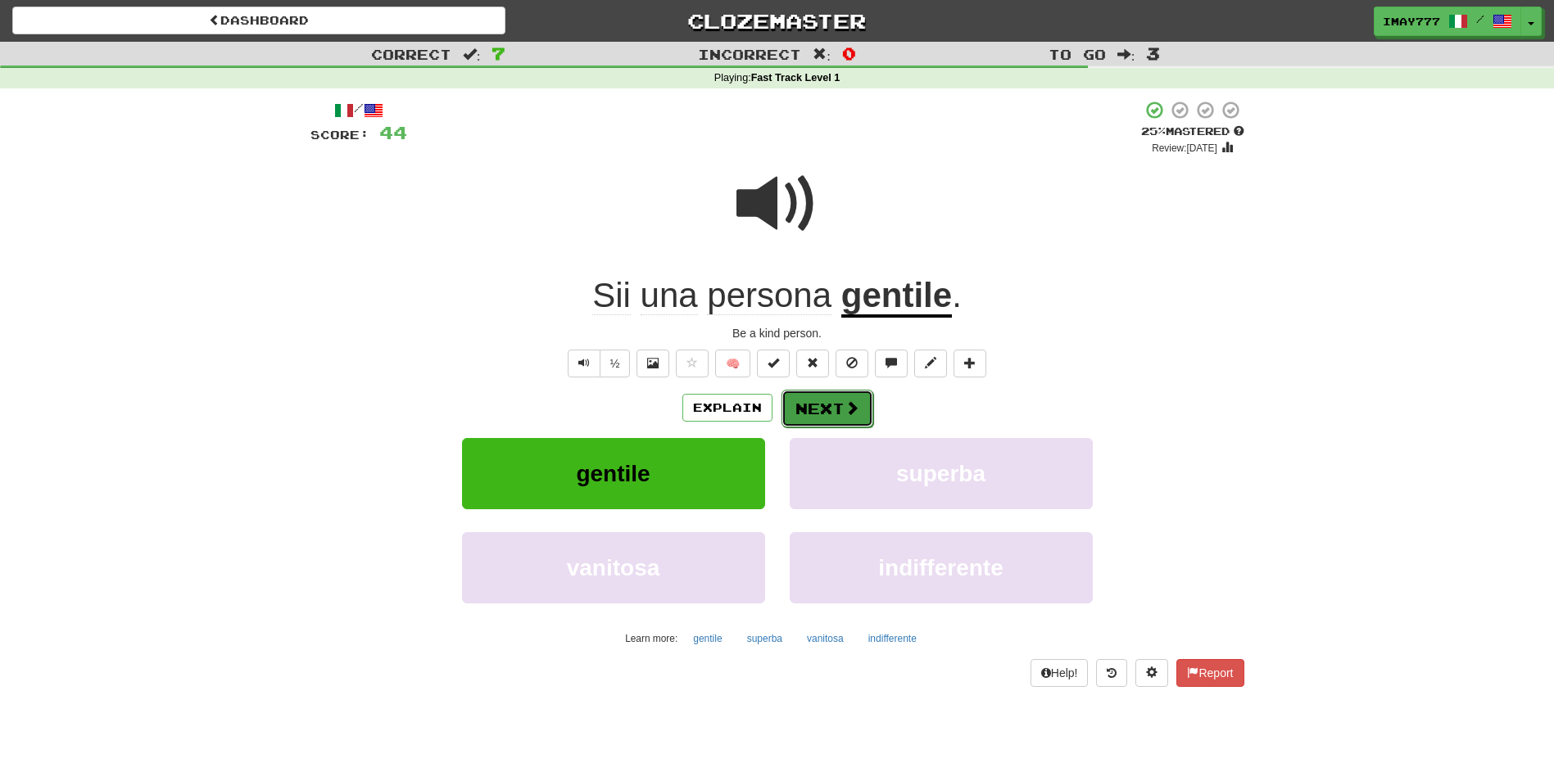
click at [856, 412] on span at bounding box center [851, 408] width 15 height 15
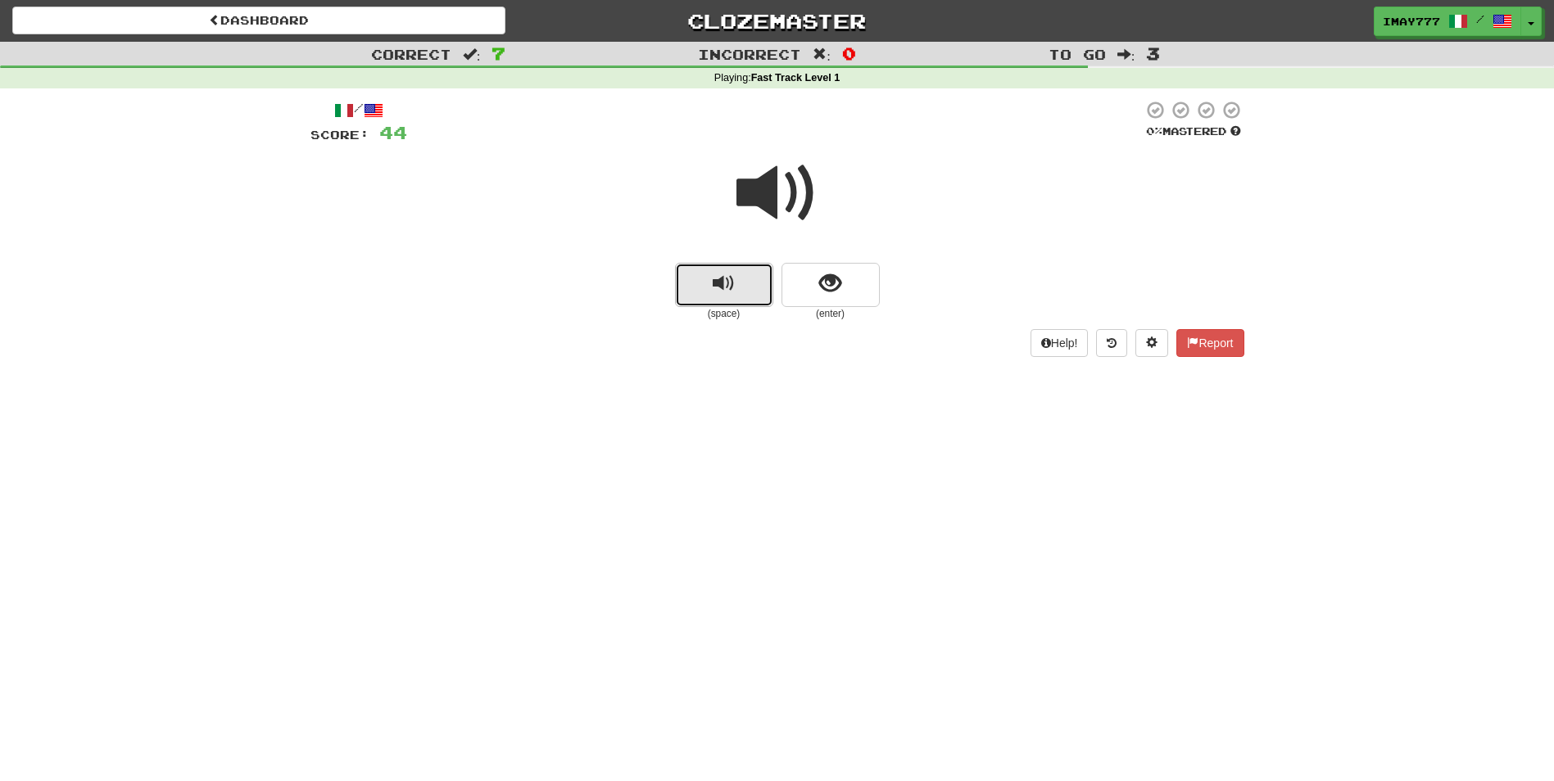
click at [715, 294] on span "replay audio" at bounding box center [724, 284] width 22 height 22
click at [823, 297] on button "show sentence" at bounding box center [830, 285] width 98 height 44
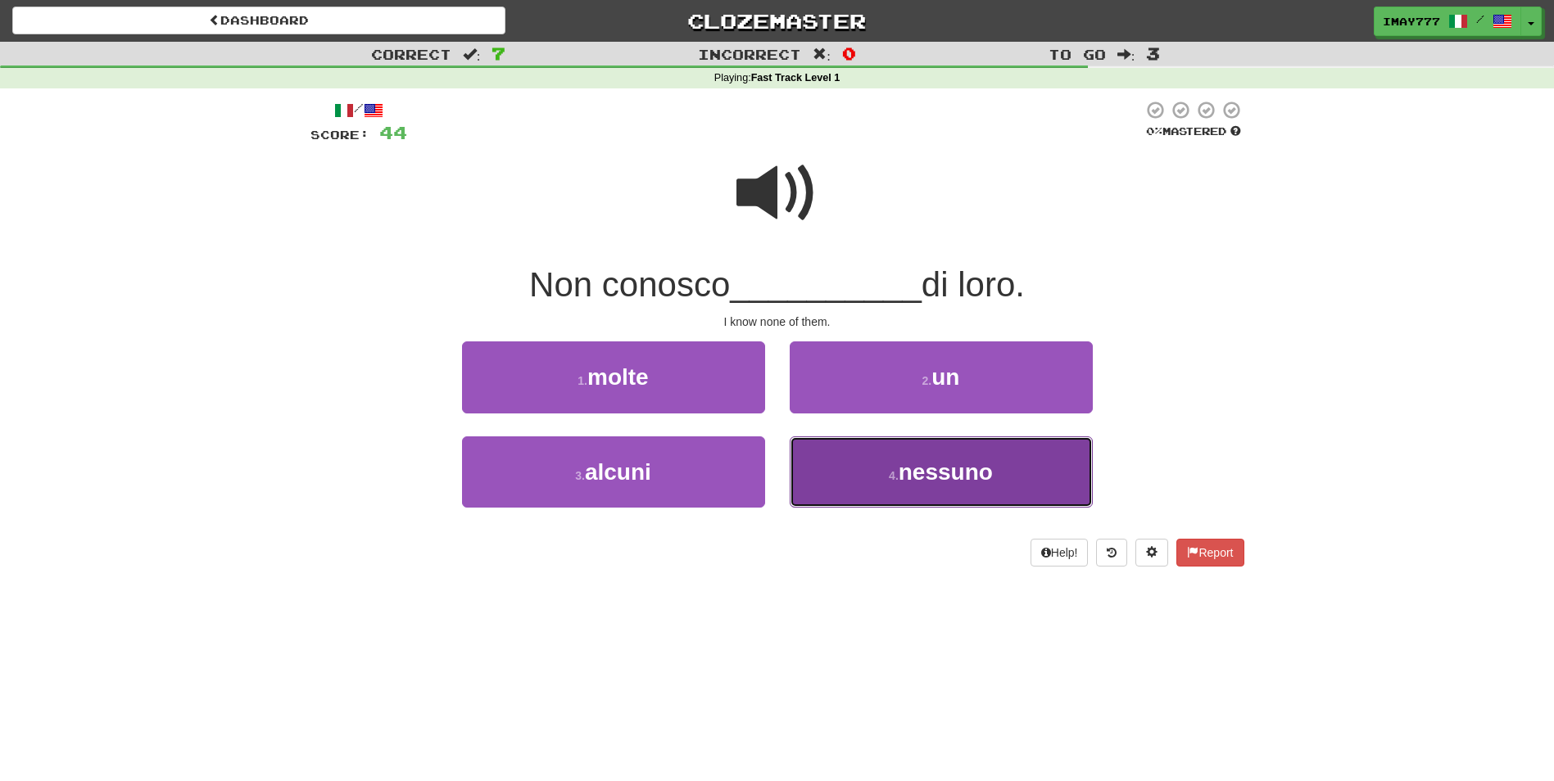
click at [962, 487] on button "4 . nessuno" at bounding box center [941, 472] width 303 height 71
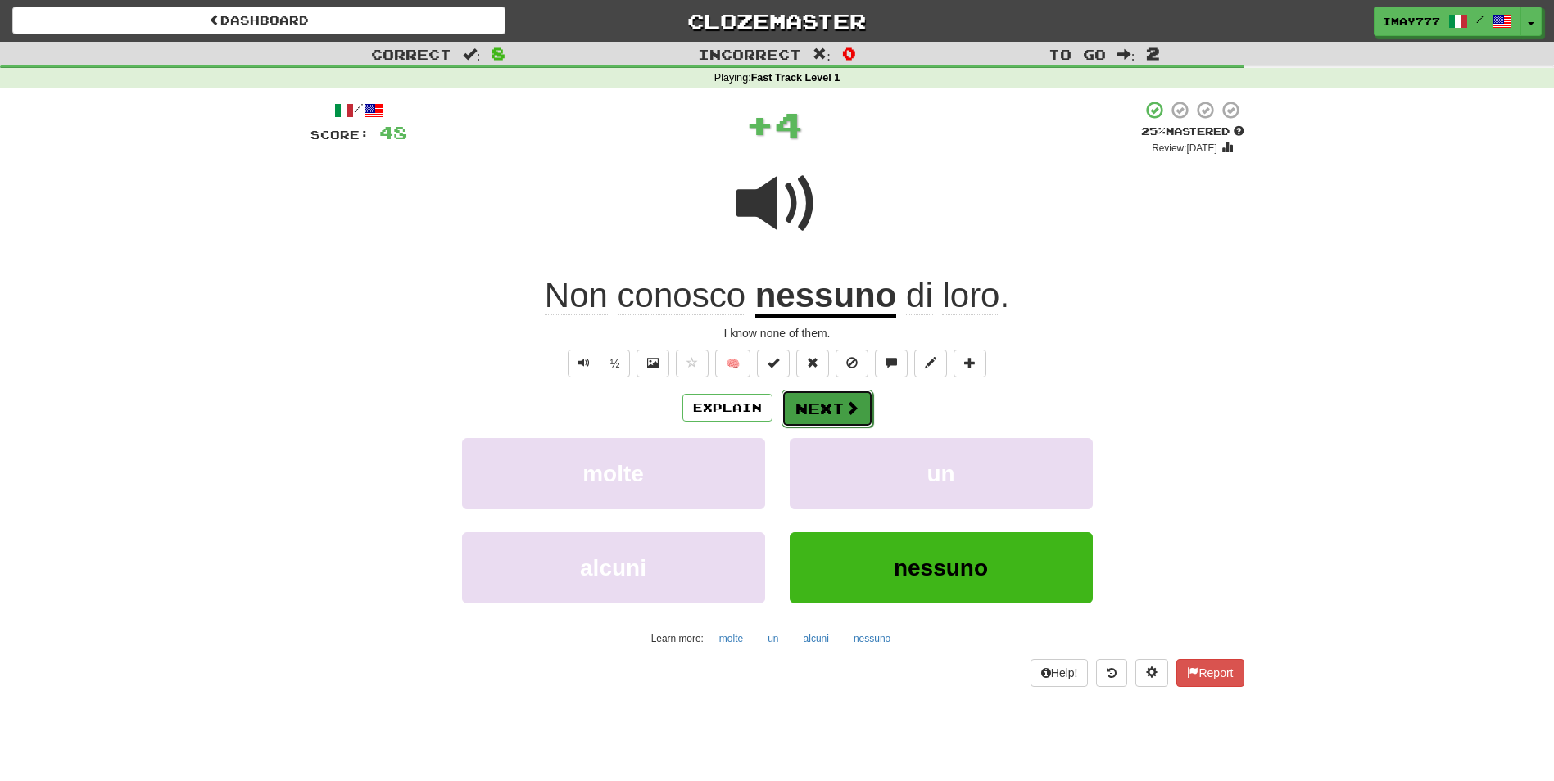
click at [836, 405] on button "Next" at bounding box center [827, 409] width 92 height 38
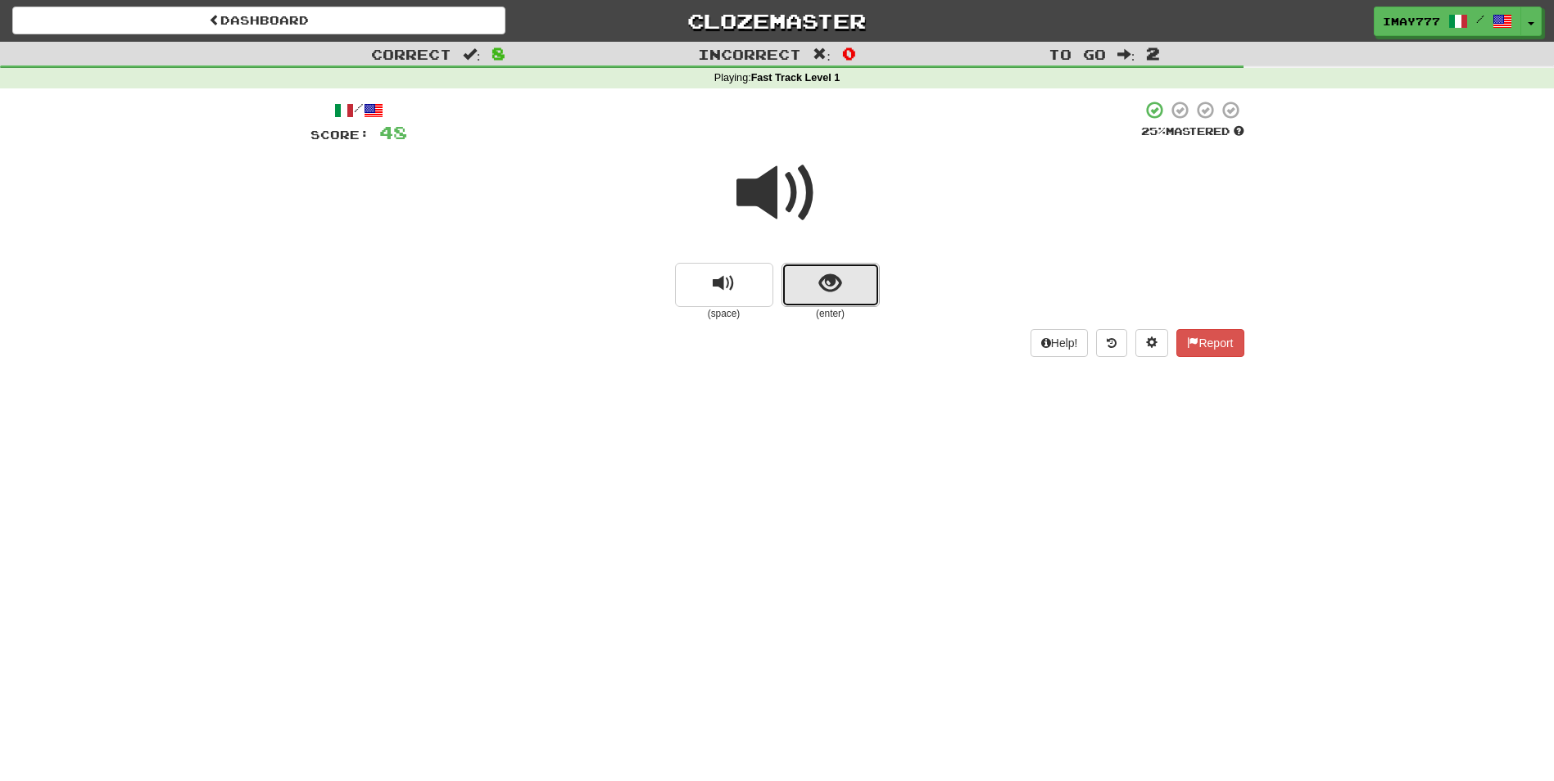
click at [823, 285] on span "show sentence" at bounding box center [830, 284] width 22 height 22
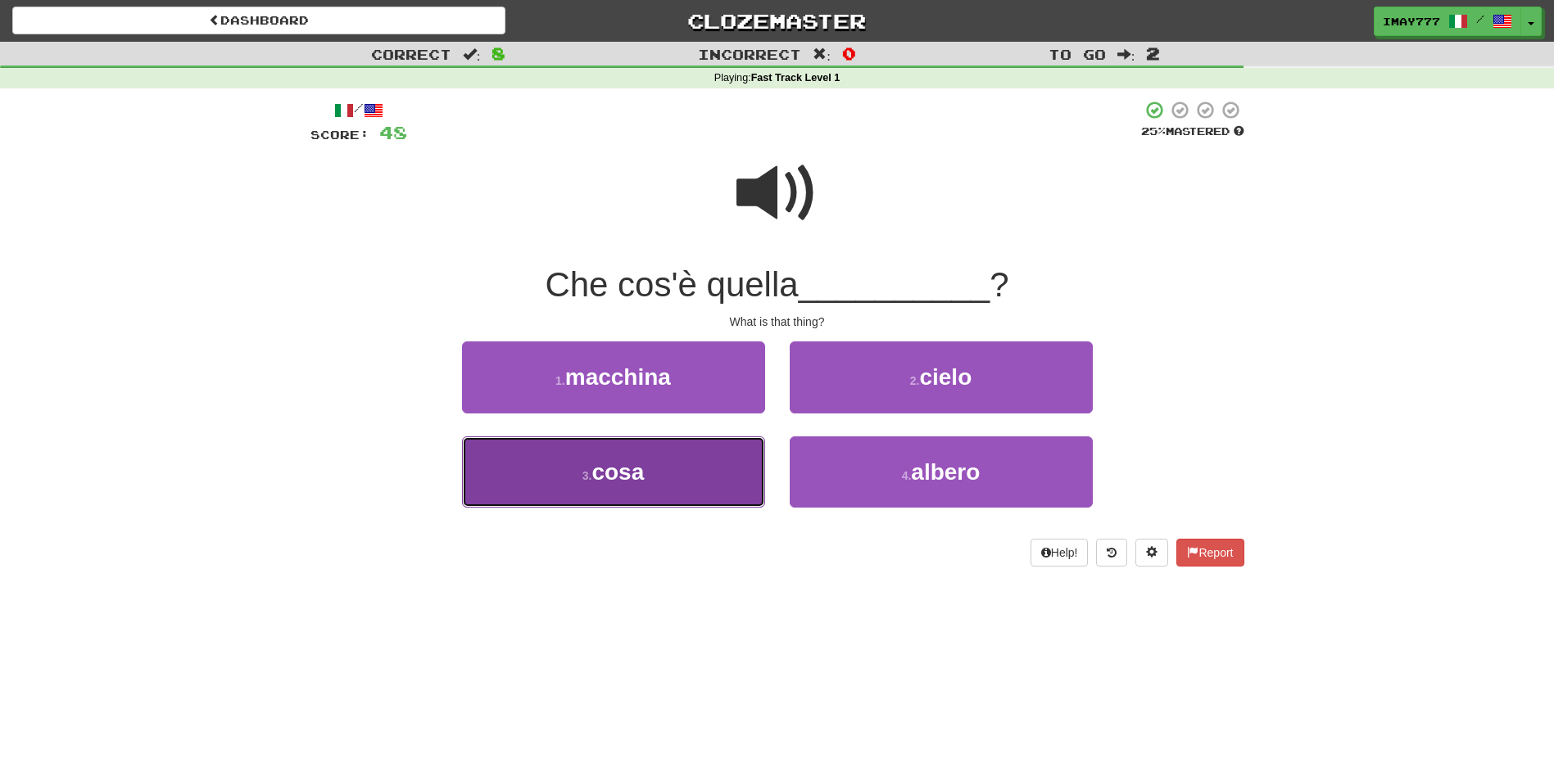
click at [658, 470] on button "3 . cosa" at bounding box center [613, 472] width 303 height 71
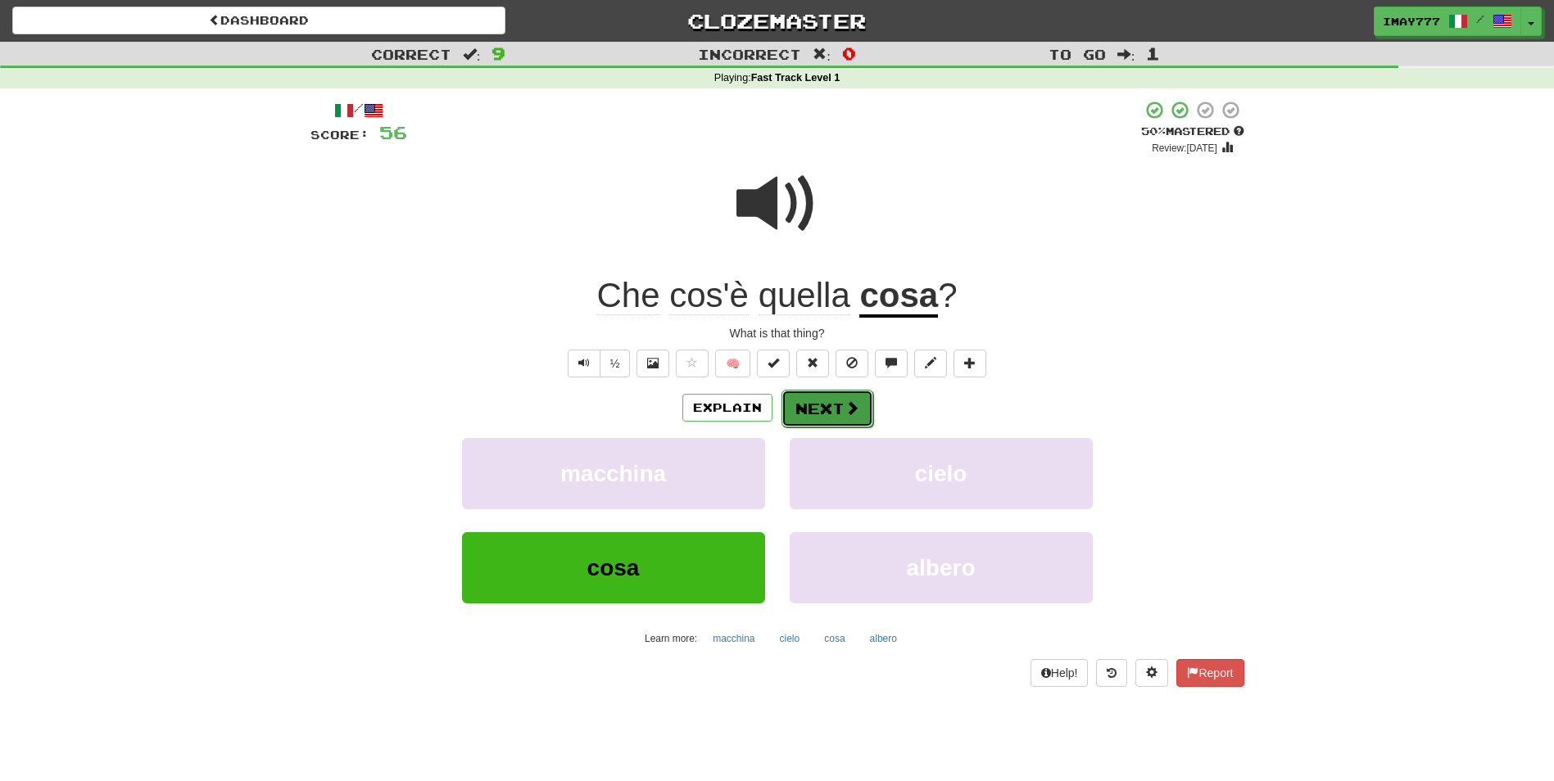
click at [821, 412] on button "Next" at bounding box center [827, 409] width 92 height 38
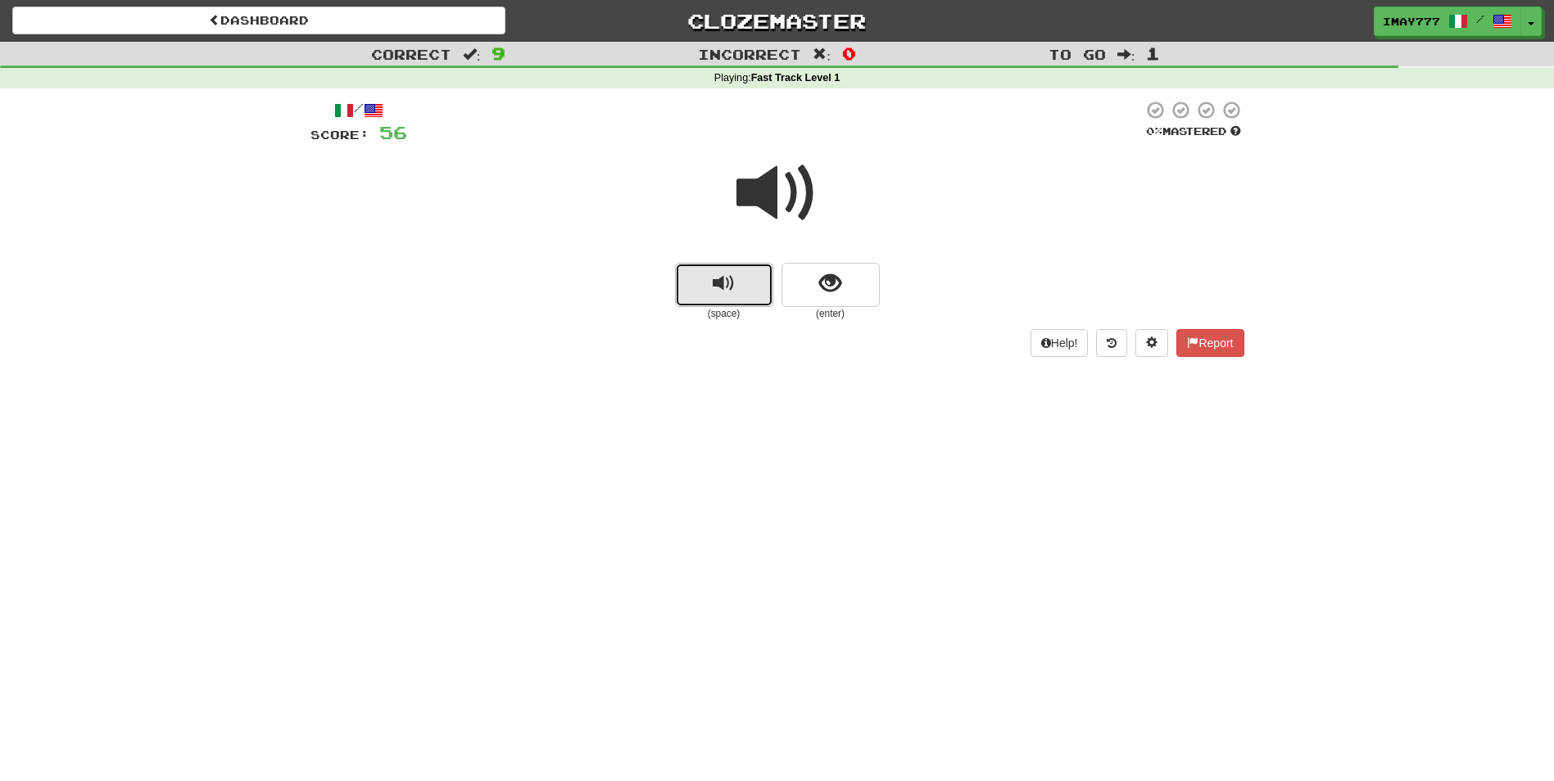
click at [721, 287] on span "replay audio" at bounding box center [724, 284] width 22 height 22
click at [723, 292] on span "replay audio" at bounding box center [724, 284] width 22 height 22
click at [838, 295] on span "show sentence" at bounding box center [830, 284] width 22 height 22
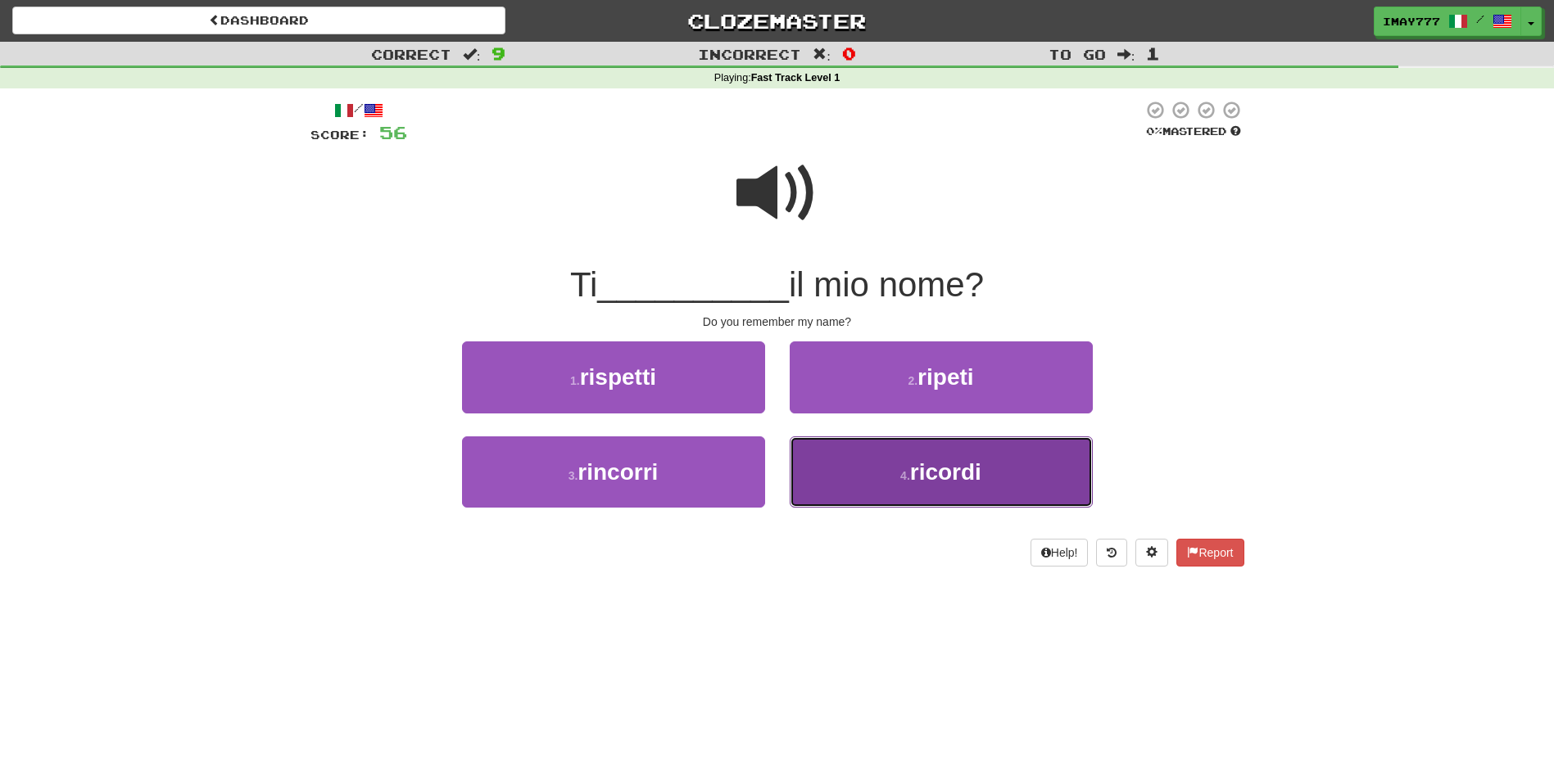
click at [975, 491] on button "4 . ricordi" at bounding box center [941, 472] width 303 height 71
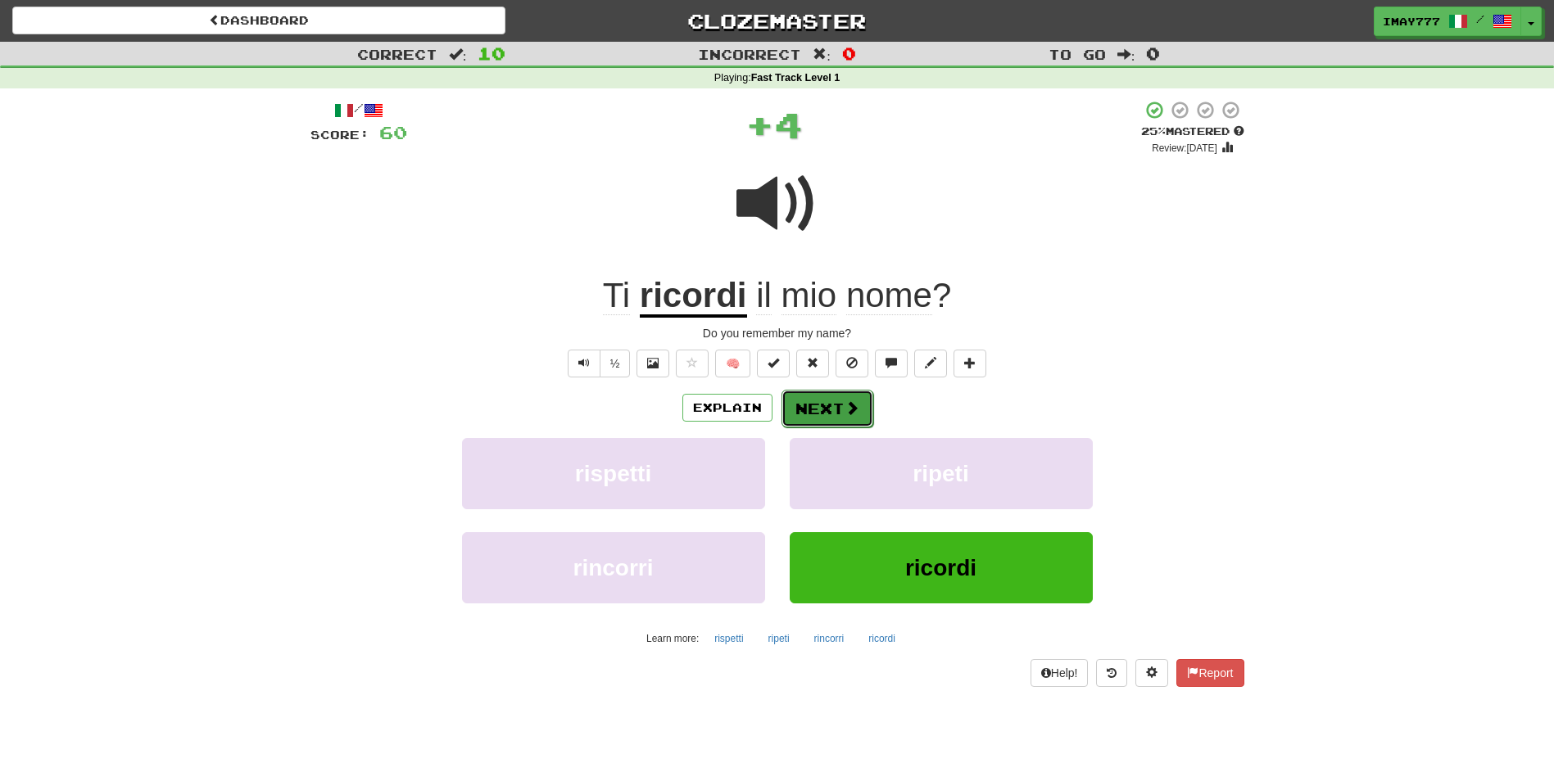
click at [851, 418] on button "Next" at bounding box center [827, 409] width 92 height 38
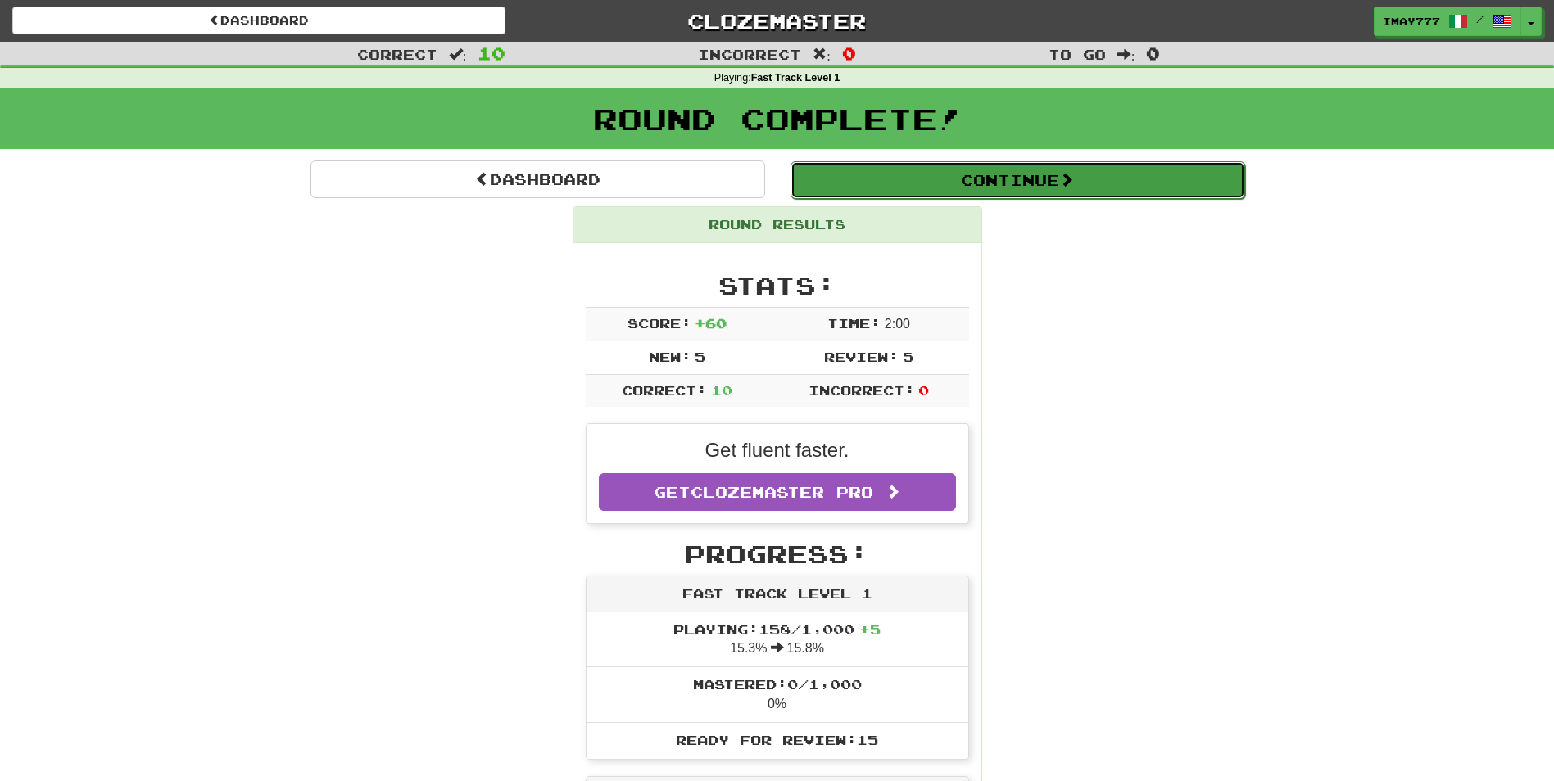
click at [1001, 194] on button "Continue" at bounding box center [1017, 180] width 455 height 38
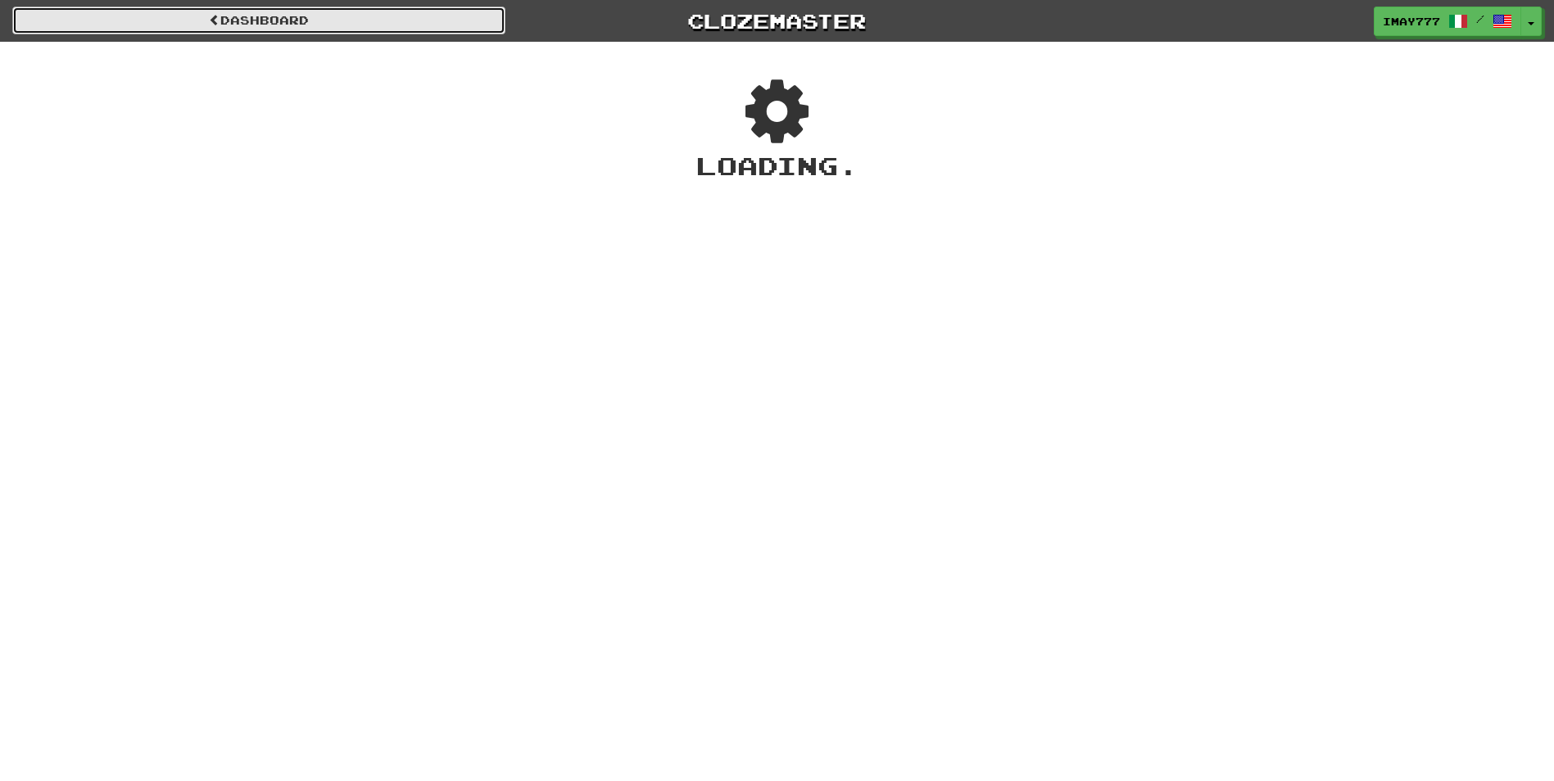
click at [405, 32] on link "Dashboard" at bounding box center [258, 21] width 493 height 28
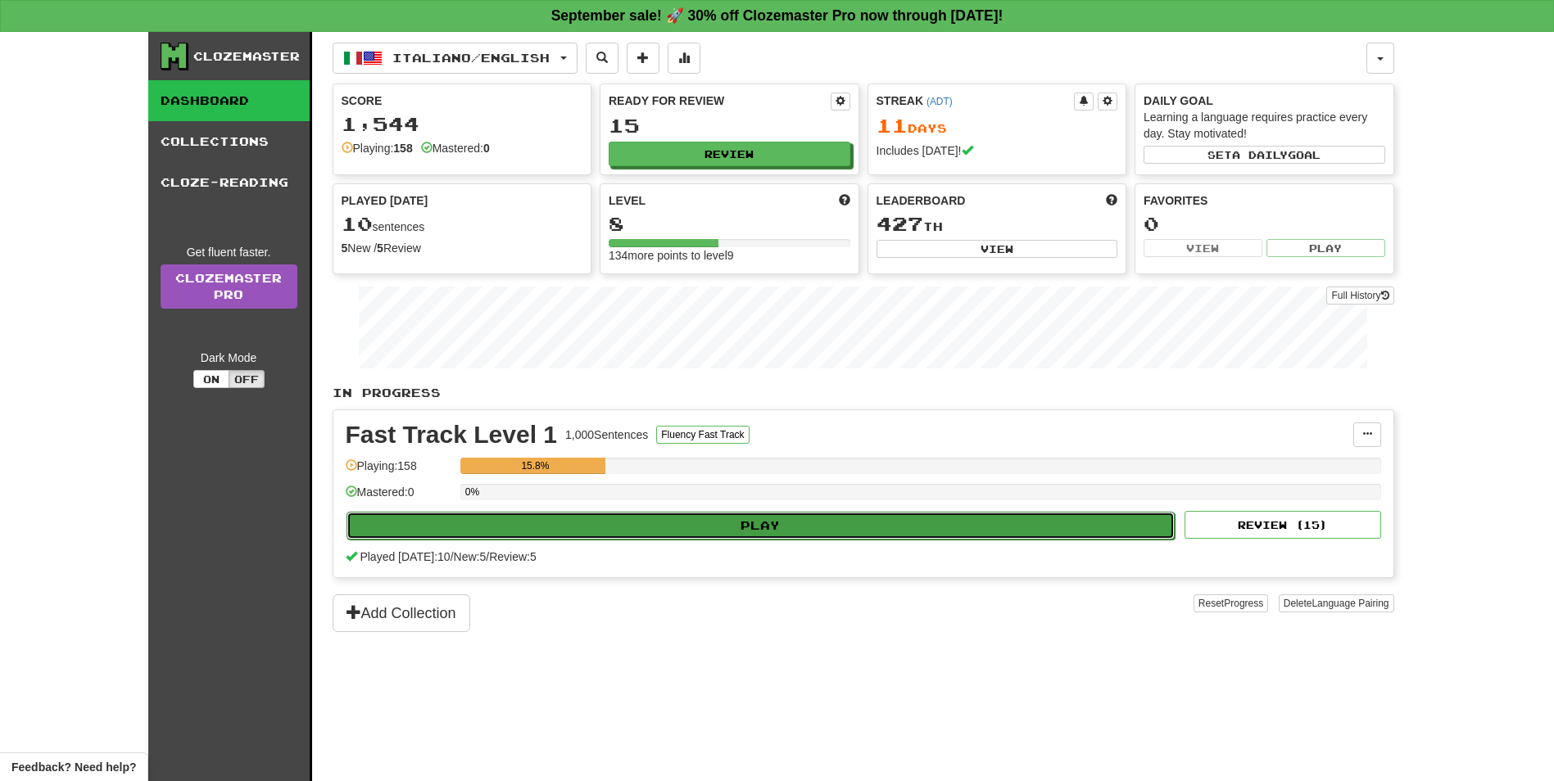
click at [738, 525] on button "Play" at bounding box center [760, 526] width 829 height 28
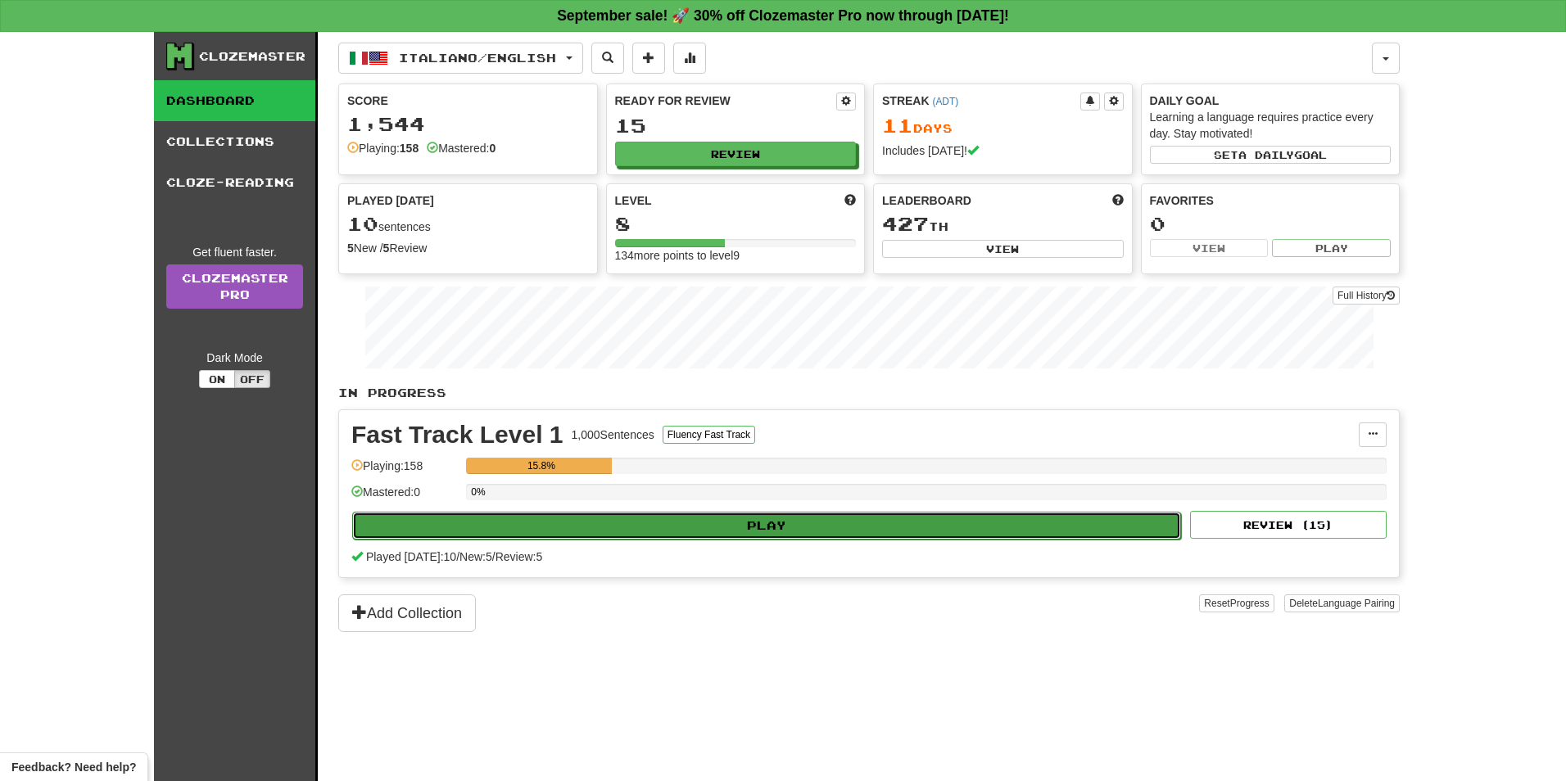
select select "**"
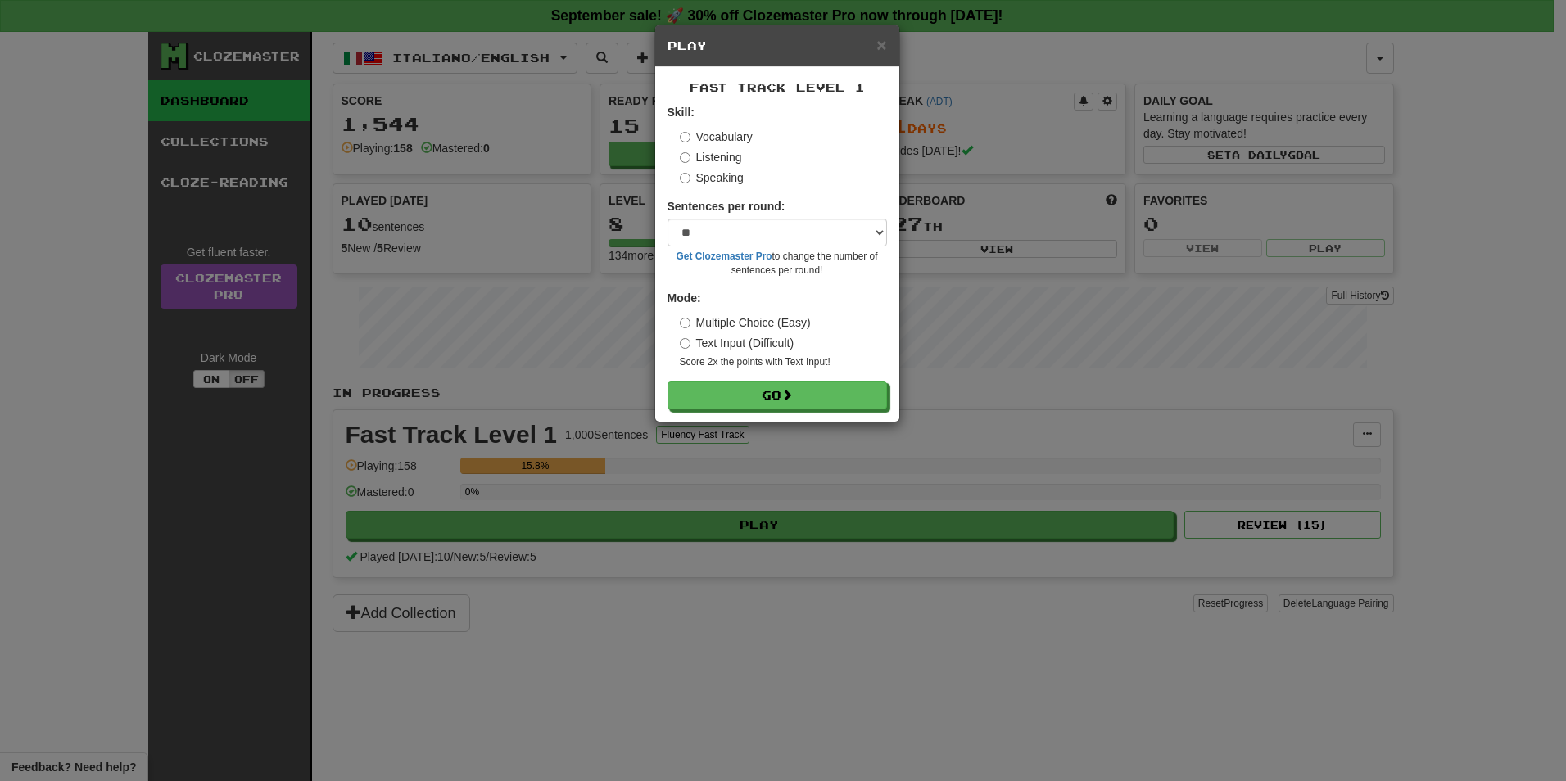
click at [740, 168] on div "Vocabulary Listening Speaking" at bounding box center [783, 157] width 207 height 57
click at [721, 153] on label "Listening" at bounding box center [711, 157] width 62 height 16
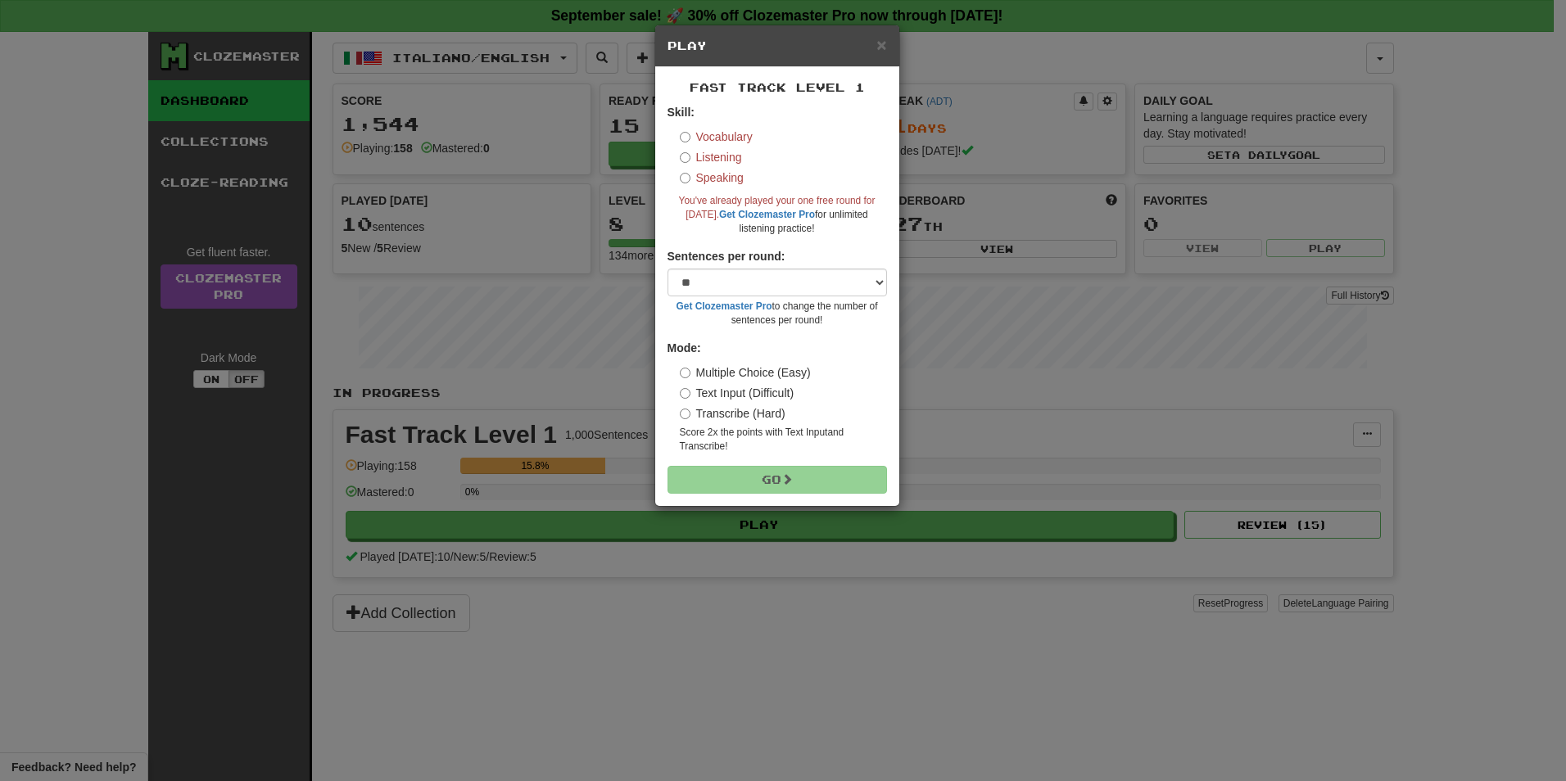
click at [724, 138] on label "Vocabulary" at bounding box center [716, 137] width 73 height 16
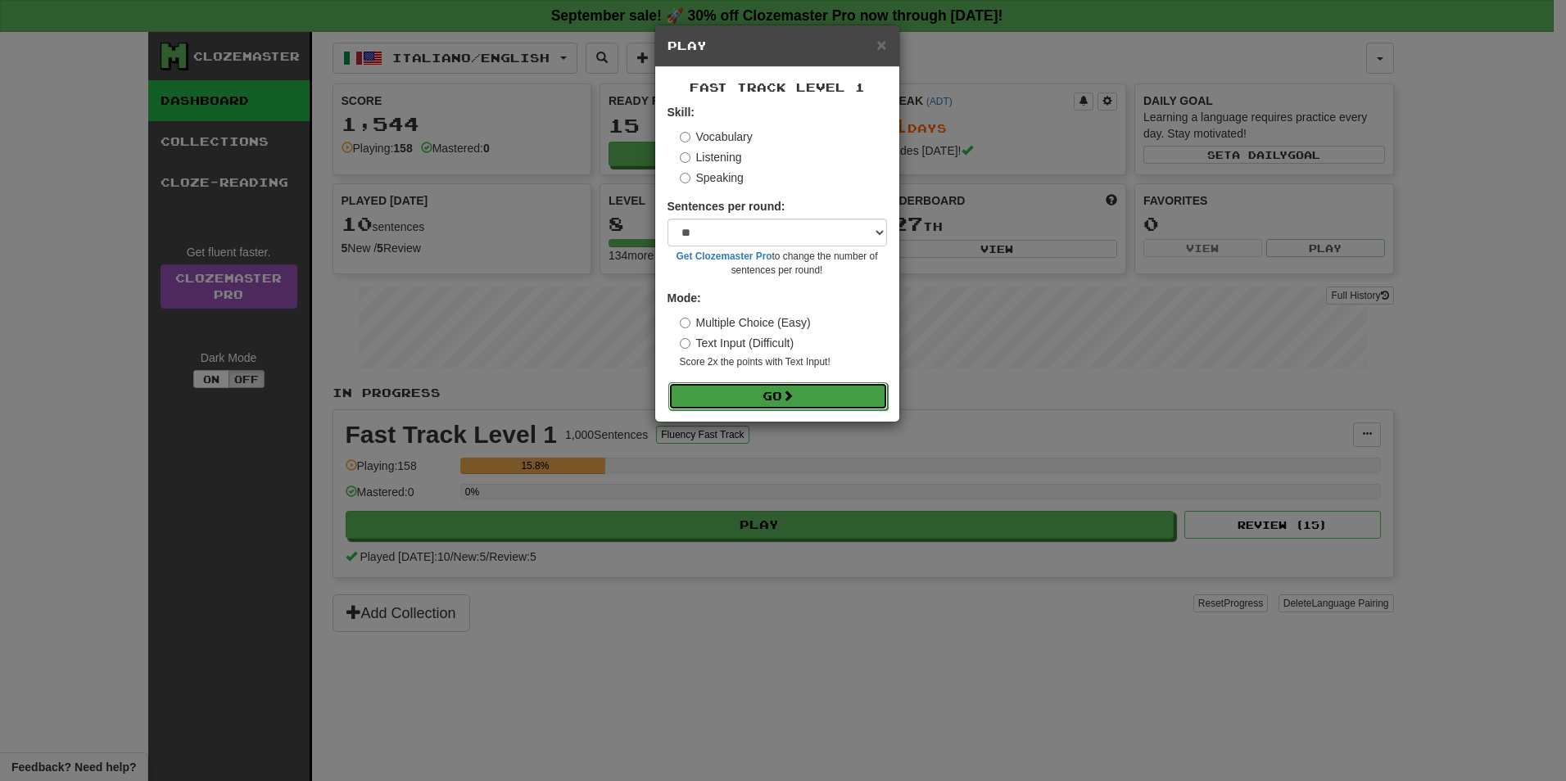
click at [774, 387] on button "Go" at bounding box center [778, 396] width 220 height 28
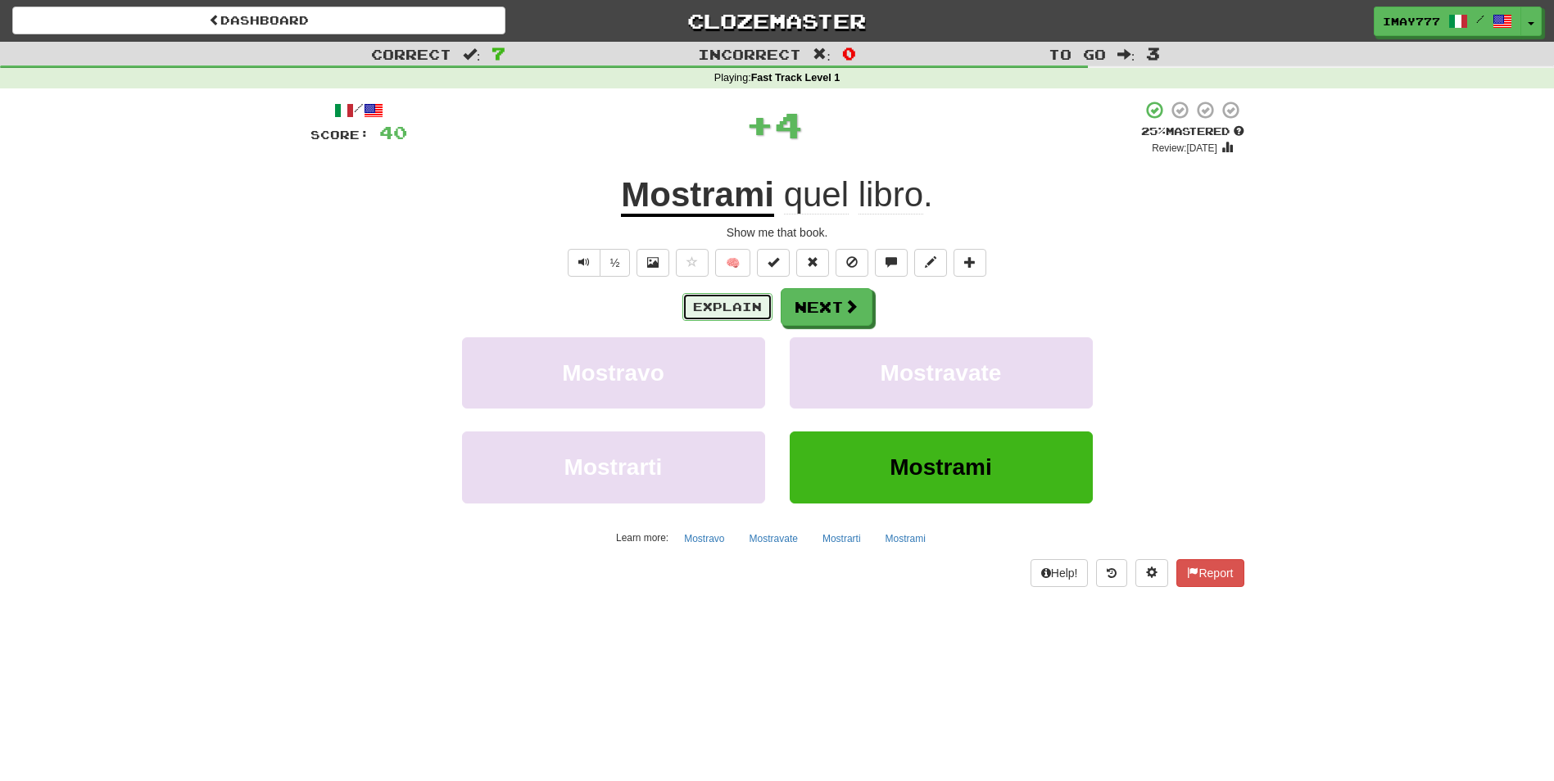
click at [712, 298] on button "Explain" at bounding box center [727, 307] width 90 height 28
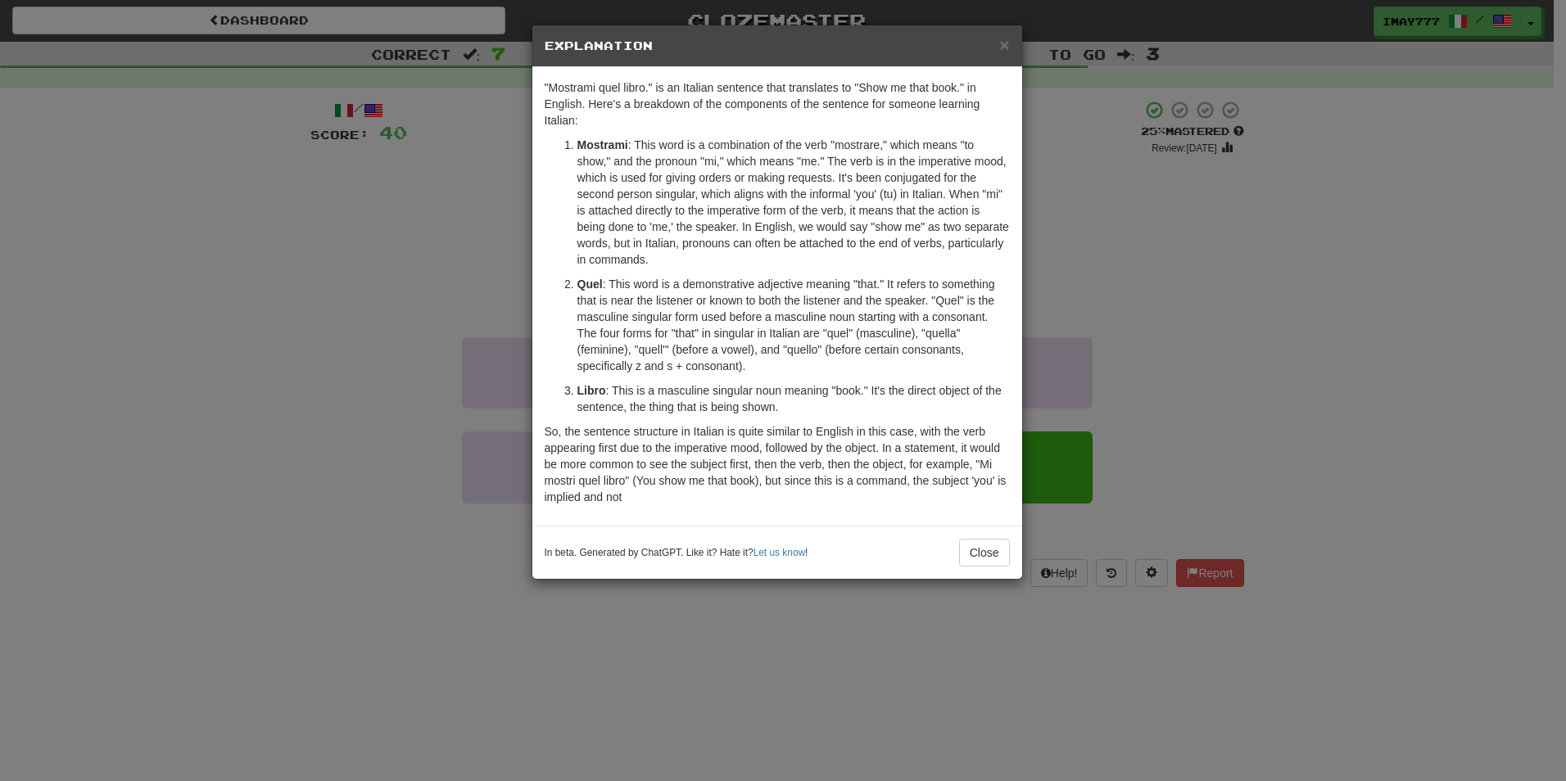
click at [980, 567] on div "In beta. Generated by ChatGPT. Like it? Hate it? Let us know ! Close" at bounding box center [777, 552] width 490 height 53
click at [980, 552] on button "Close" at bounding box center [984, 553] width 51 height 28
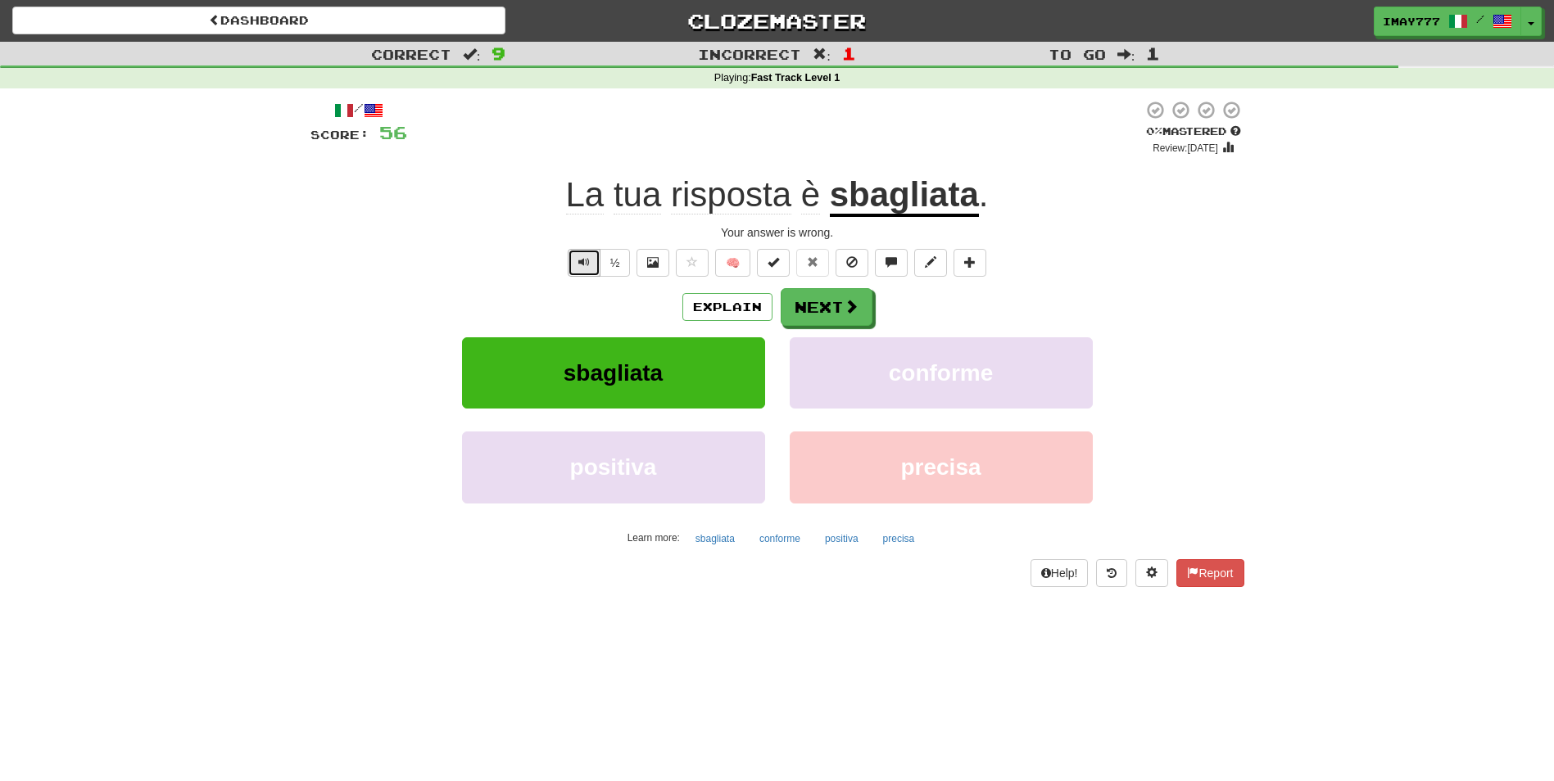
click at [582, 262] on span "Text-to-speech controls" at bounding box center [583, 261] width 11 height 11
click at [722, 306] on button "Explain" at bounding box center [727, 307] width 90 height 28
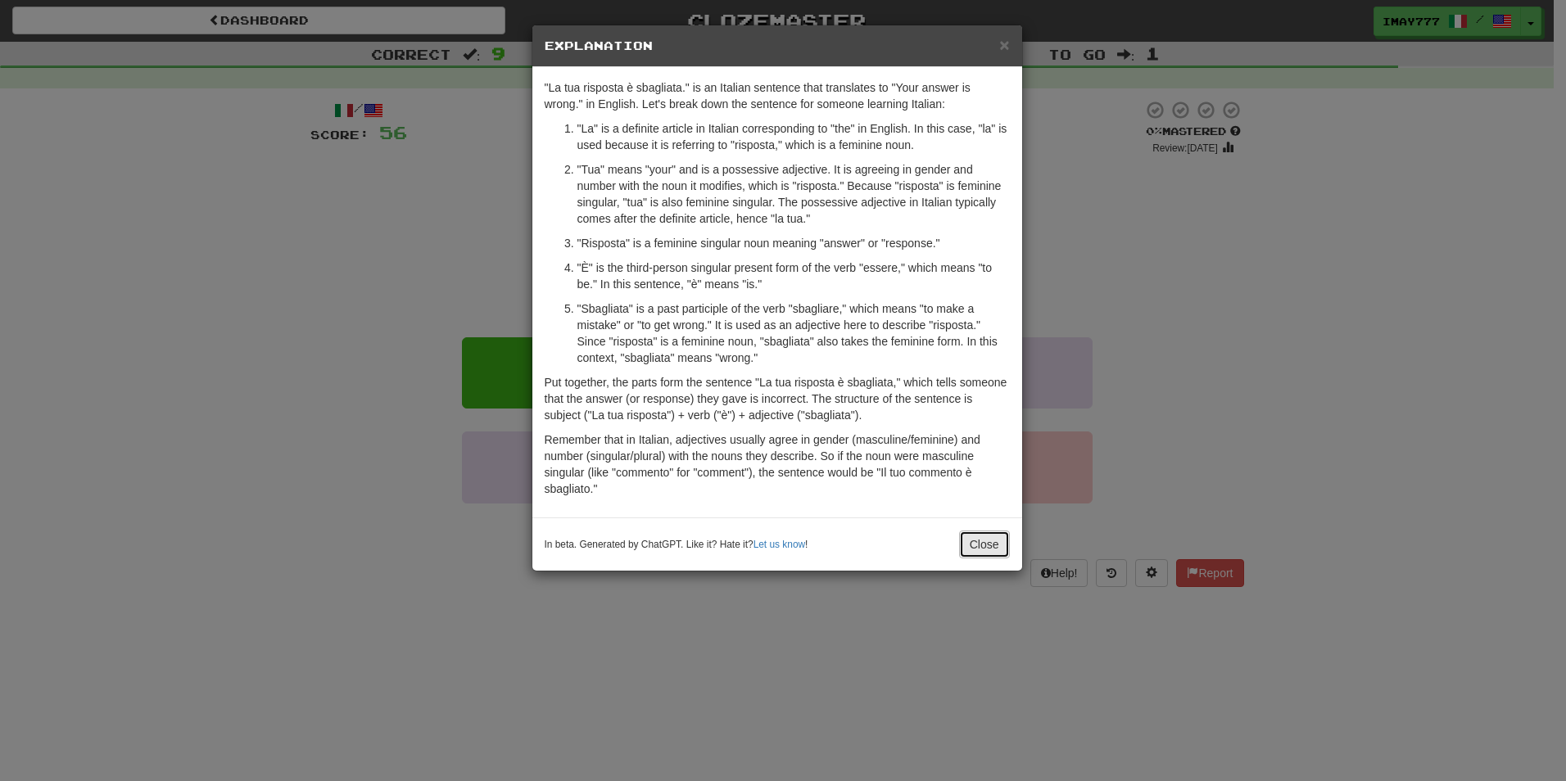
click at [1000, 547] on button "Close" at bounding box center [984, 545] width 51 height 28
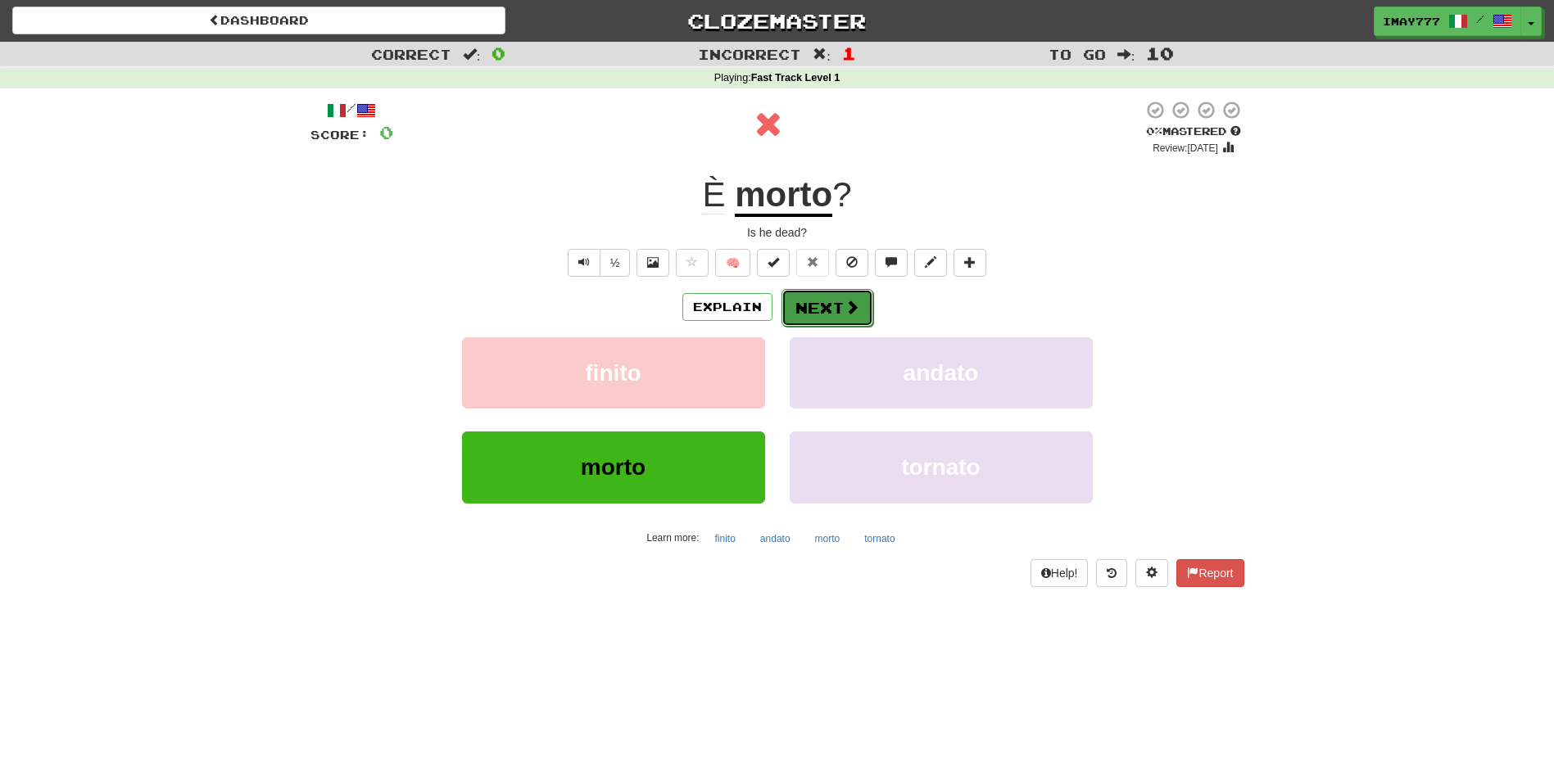
click at [844, 303] on span at bounding box center [851, 307] width 15 height 15
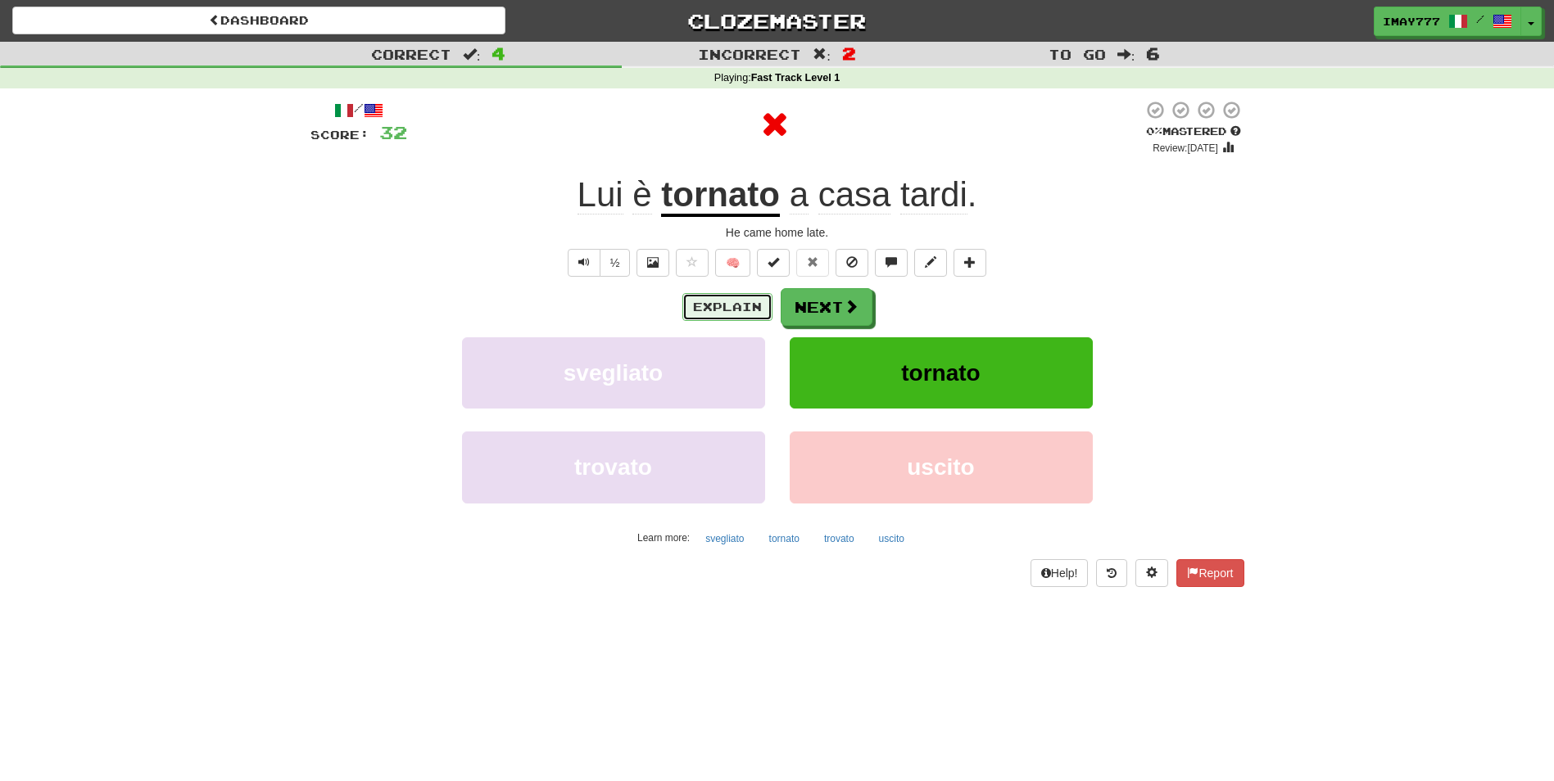
click at [715, 309] on button "Explain" at bounding box center [727, 307] width 90 height 28
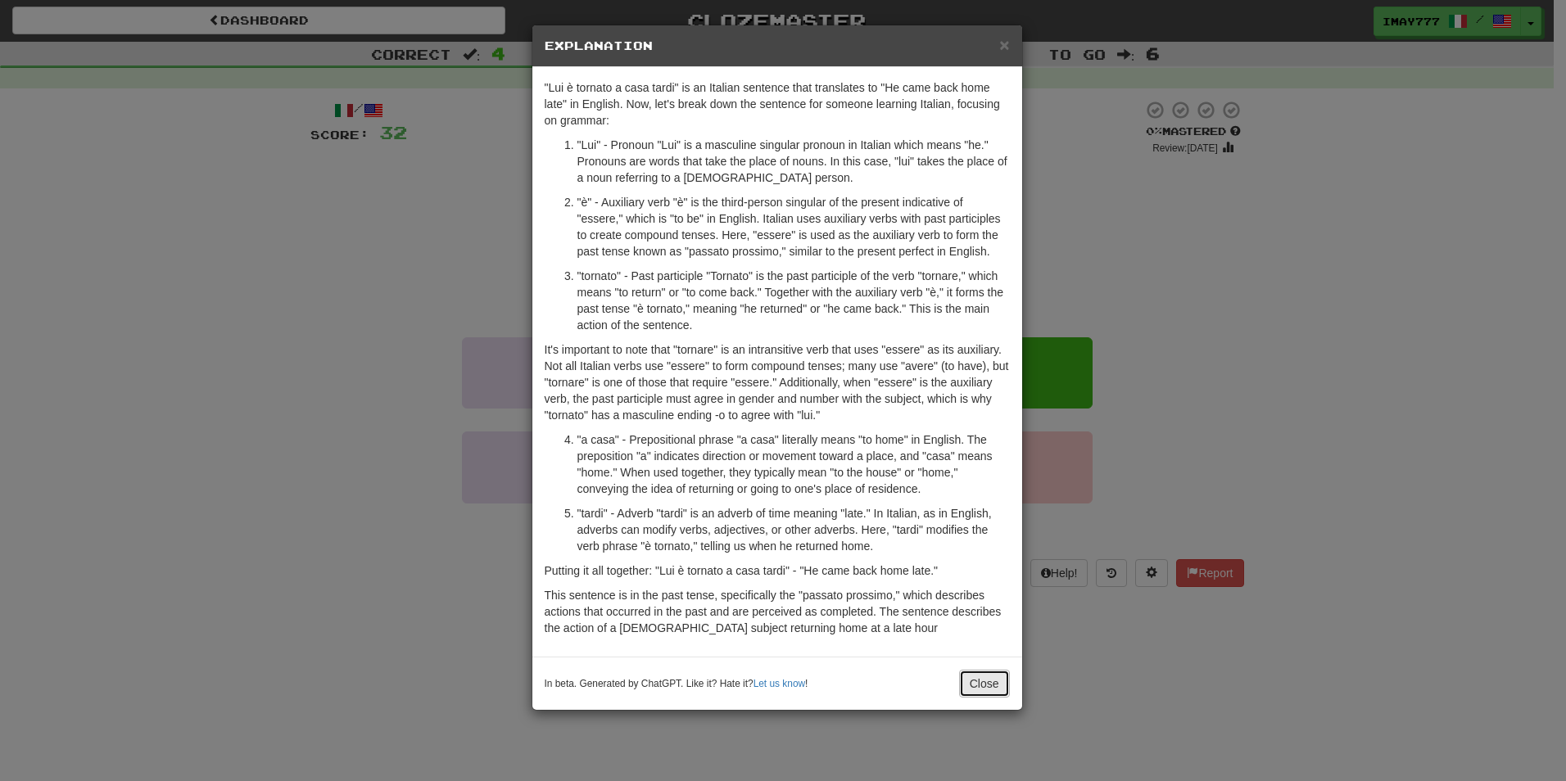
click at [984, 689] on button "Close" at bounding box center [984, 684] width 51 height 28
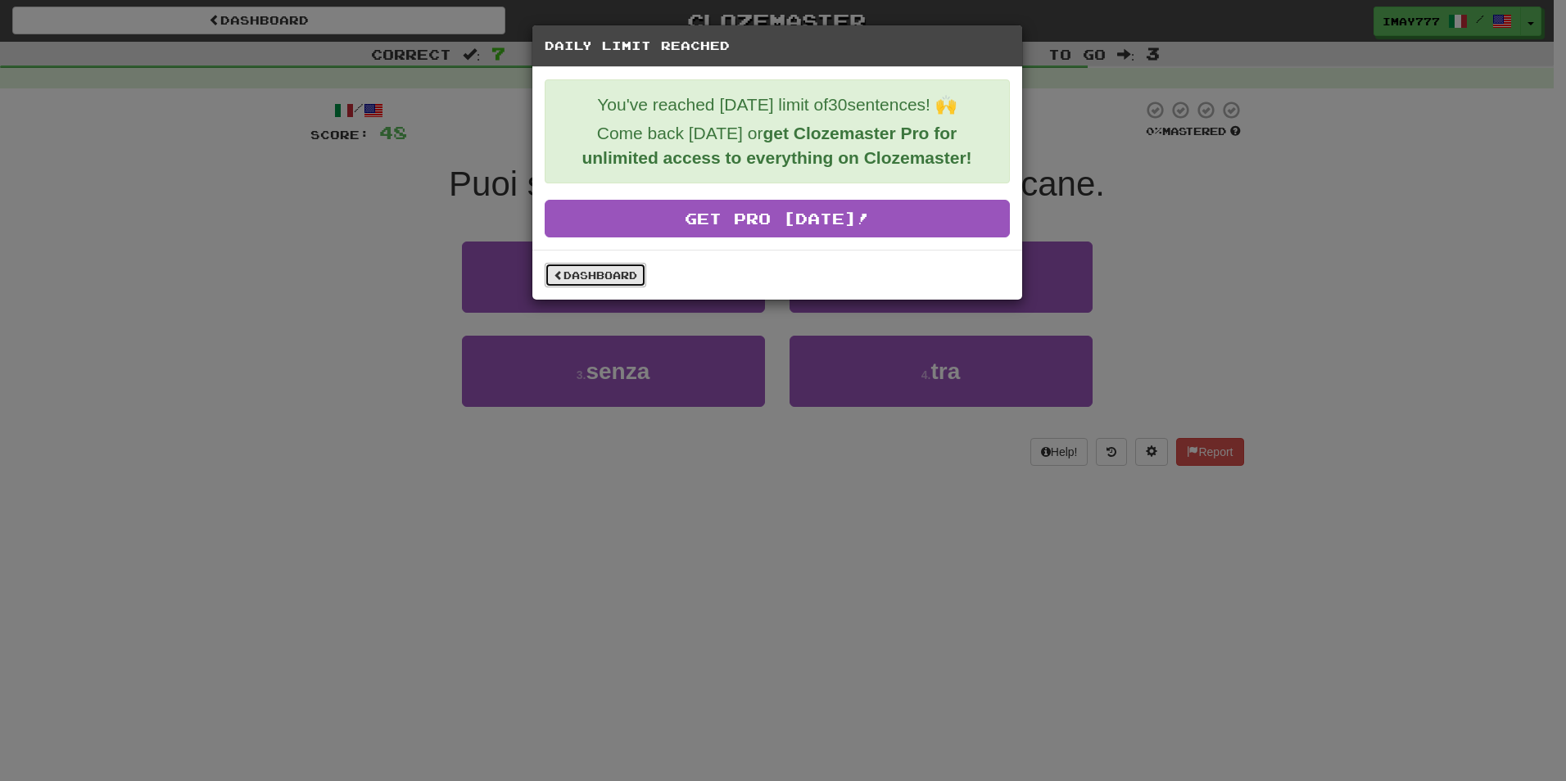
click at [618, 278] on link "Dashboard" at bounding box center [596, 275] width 102 height 25
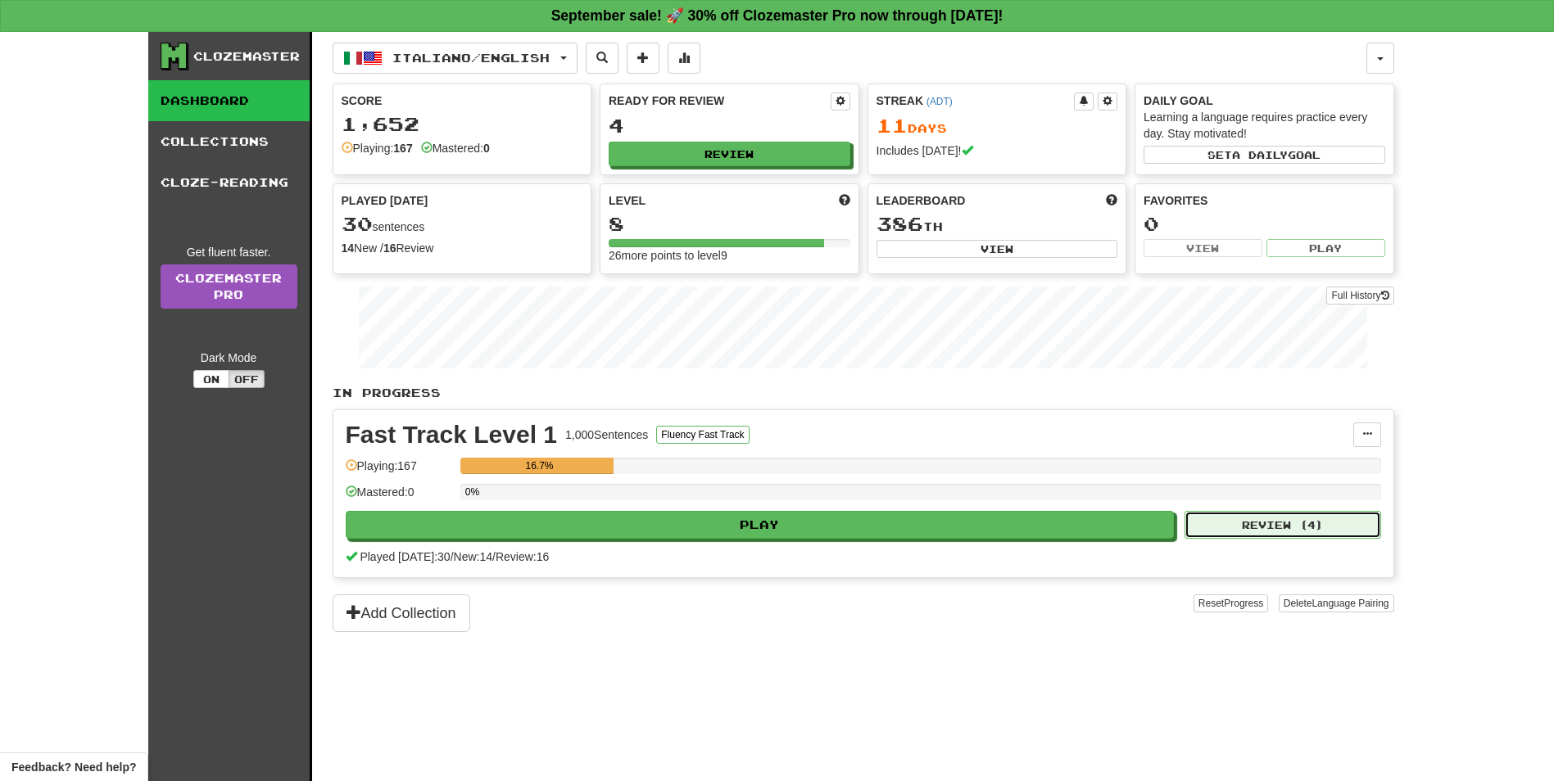
click at [1296, 528] on button "Review ( 4 )" at bounding box center [1282, 525] width 197 height 28
select select "**"
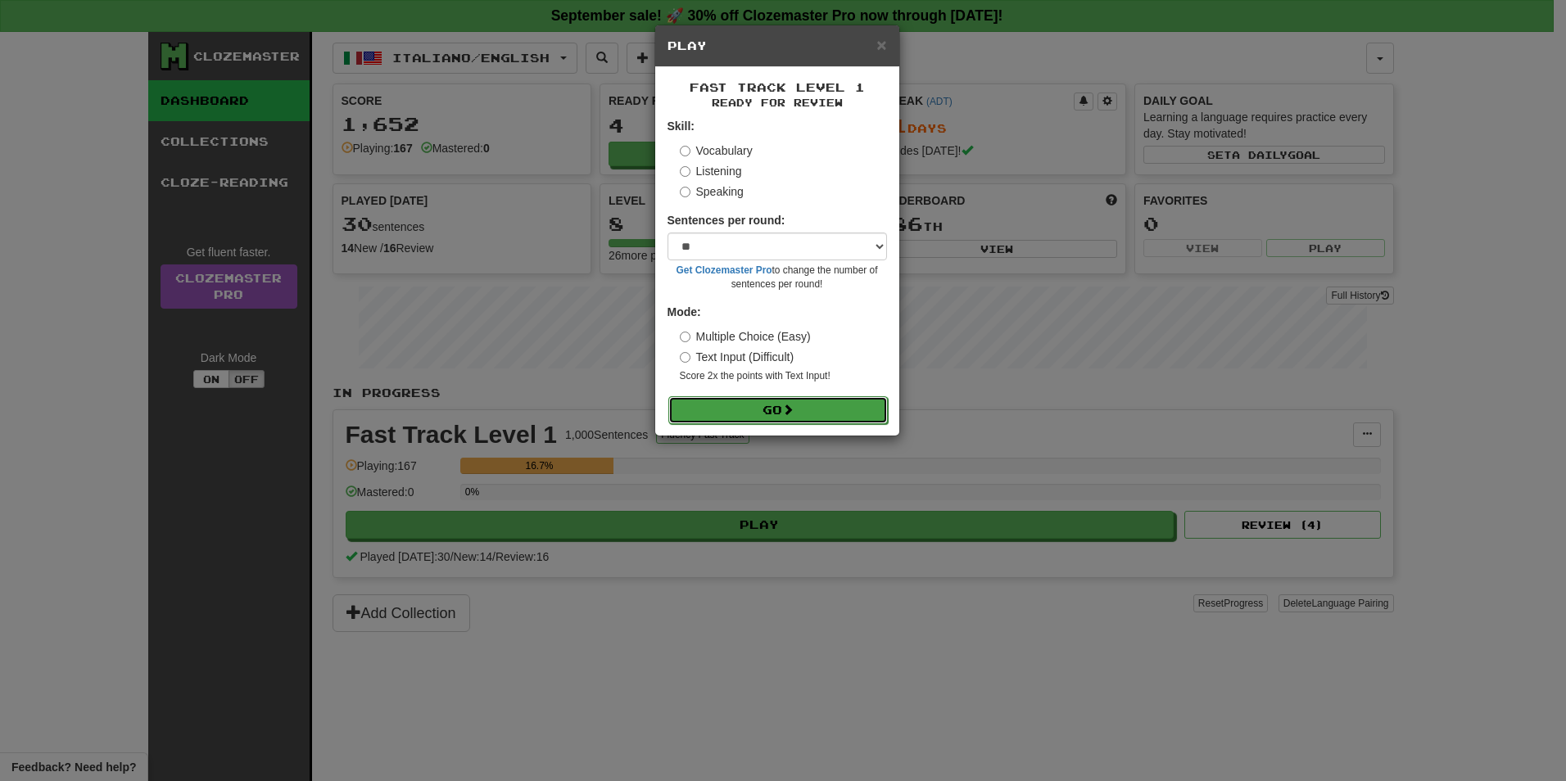
click at [806, 404] on button "Go" at bounding box center [778, 410] width 220 height 28
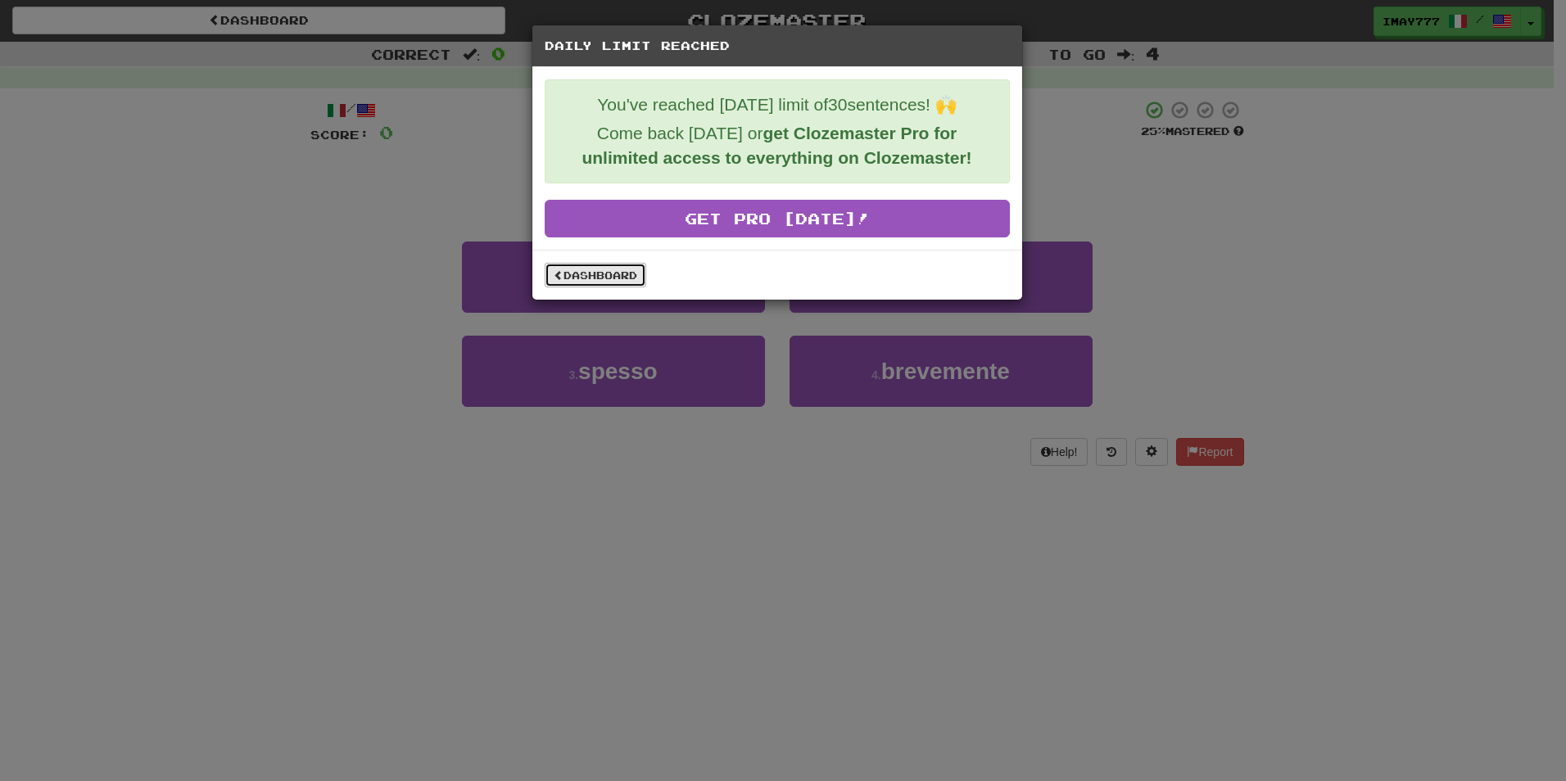
click at [614, 265] on link "Dashboard" at bounding box center [596, 275] width 102 height 25
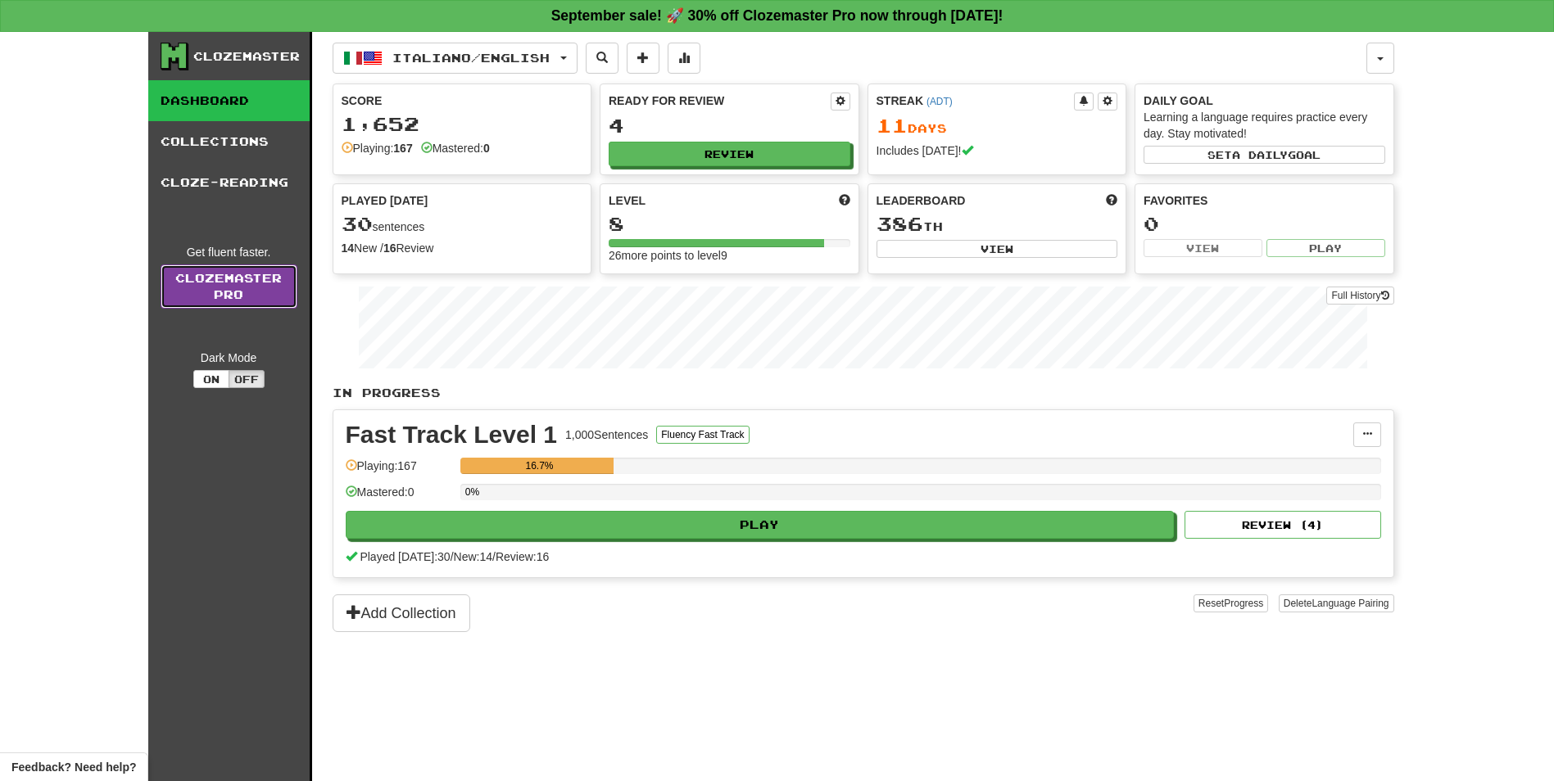
click at [252, 280] on link "Clozemaster Pro" at bounding box center [229, 287] width 137 height 44
